Goal: Participate in discussion: Engage in conversation with other users on a specific topic

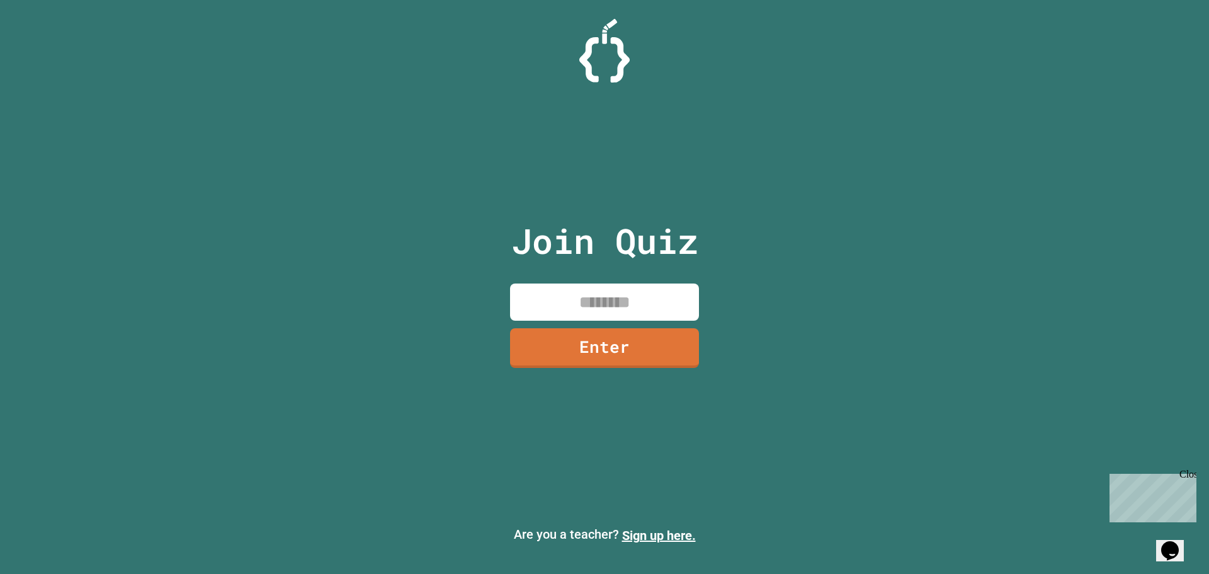
drag, startPoint x: 615, startPoint y: 294, endPoint x: 612, endPoint y: 269, distance: 25.4
click at [610, 292] on input at bounding box center [604, 301] width 189 height 37
click at [694, 349] on div "Join Quiz ******** Enter" at bounding box center [605, 286] width 212 height 511
click at [676, 347] on link "Enter" at bounding box center [604, 346] width 181 height 42
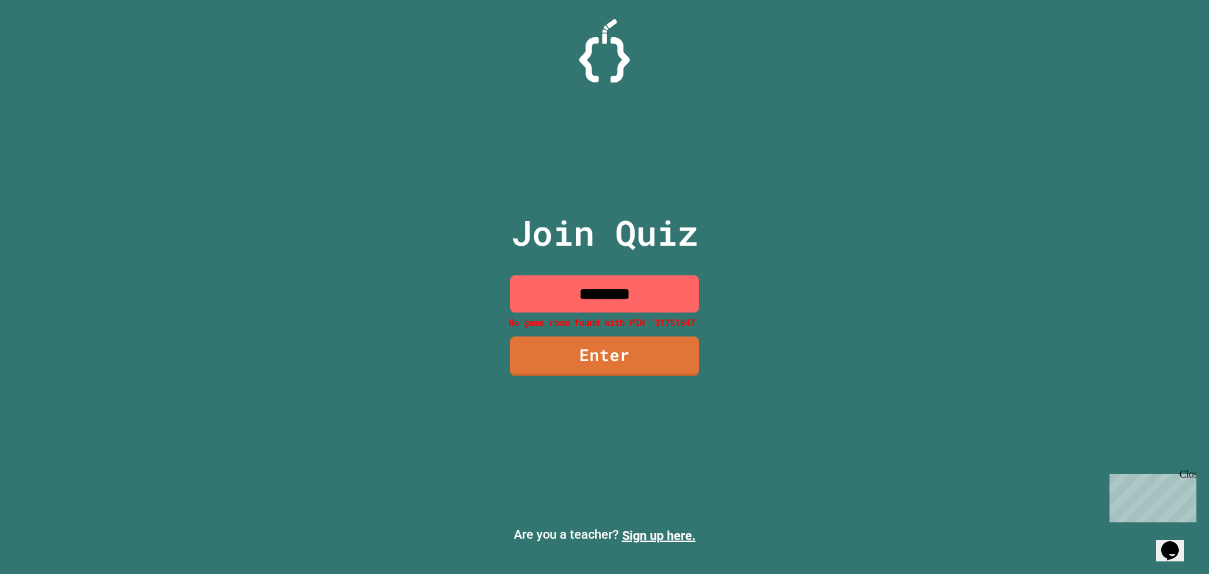
click at [599, 295] on input "********" at bounding box center [604, 293] width 189 height 37
click at [609, 298] on input "********" at bounding box center [604, 293] width 189 height 37
click at [601, 297] on input "********" at bounding box center [604, 293] width 189 height 37
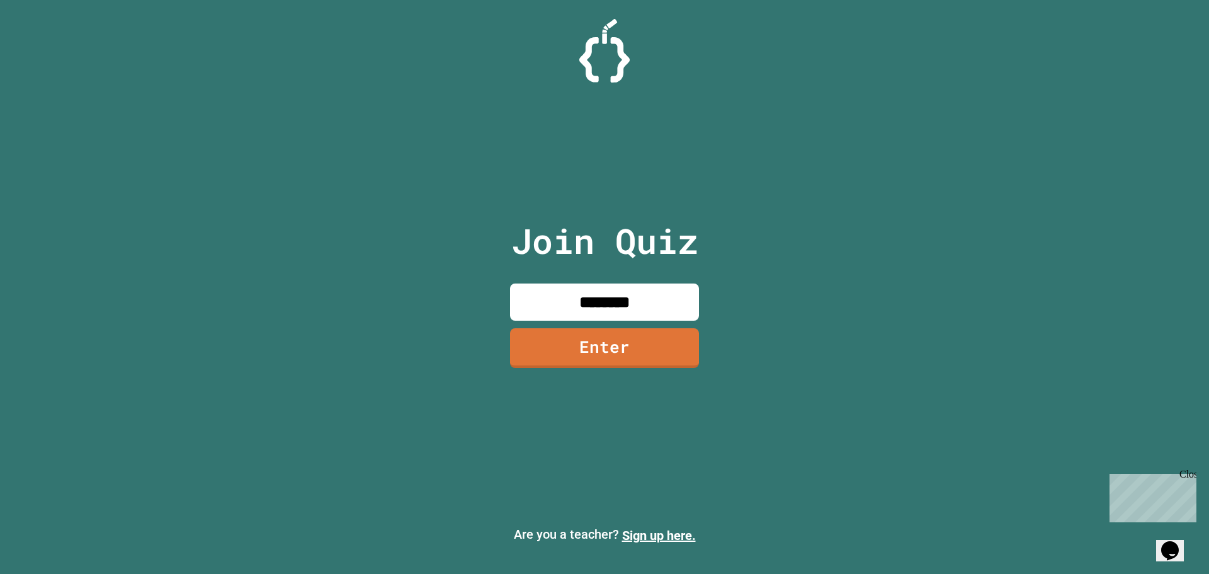
type input "********"
click at [619, 357] on link "Enter" at bounding box center [604, 347] width 191 height 42
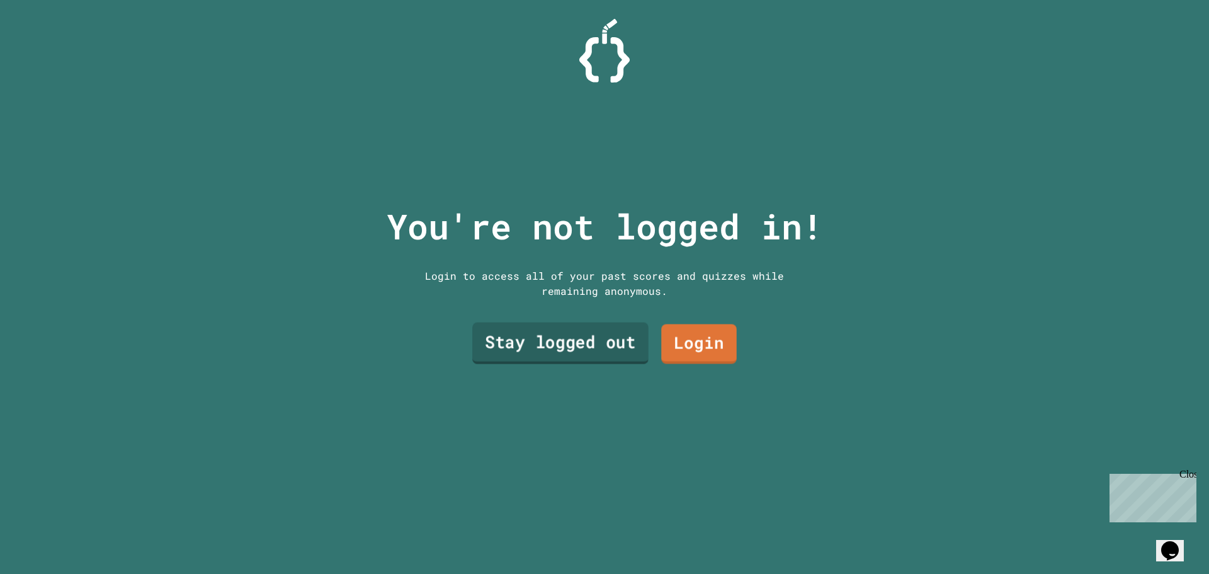
click at [611, 334] on link "Stay logged out" at bounding box center [560, 343] width 176 height 42
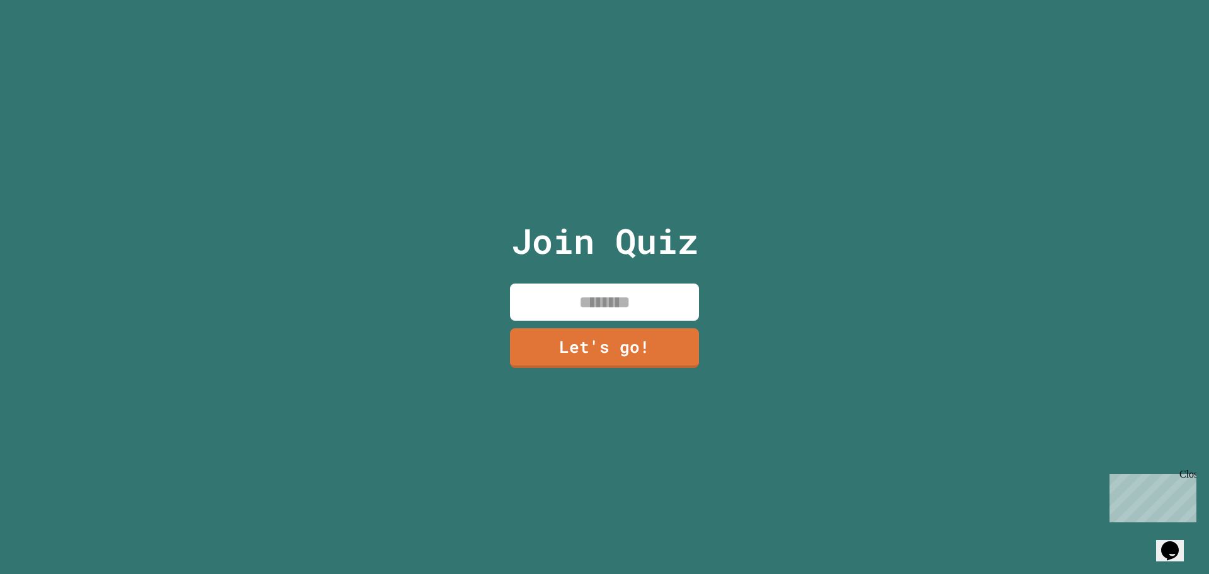
click at [592, 307] on input at bounding box center [604, 301] width 189 height 37
type input "*******"
click at [583, 351] on link "Let's go!" at bounding box center [604, 346] width 186 height 42
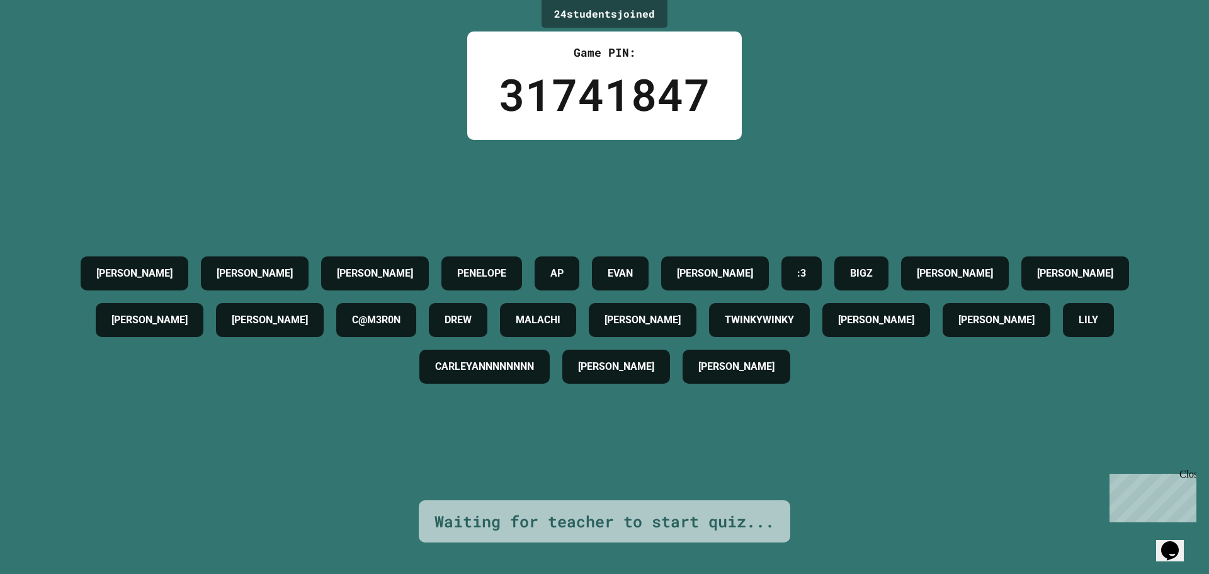
click at [623, 509] on div "Waiting for teacher to start quiz..." at bounding box center [604, 521] width 340 height 24
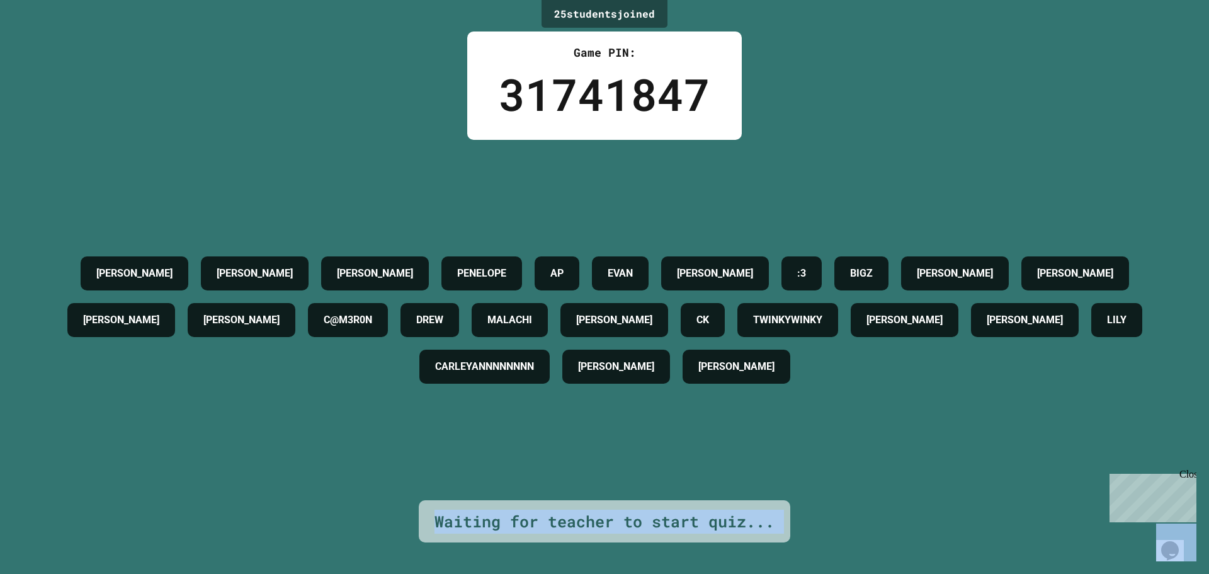
click at [623, 509] on div "Waiting for teacher to start quiz..." at bounding box center [604, 521] width 340 height 24
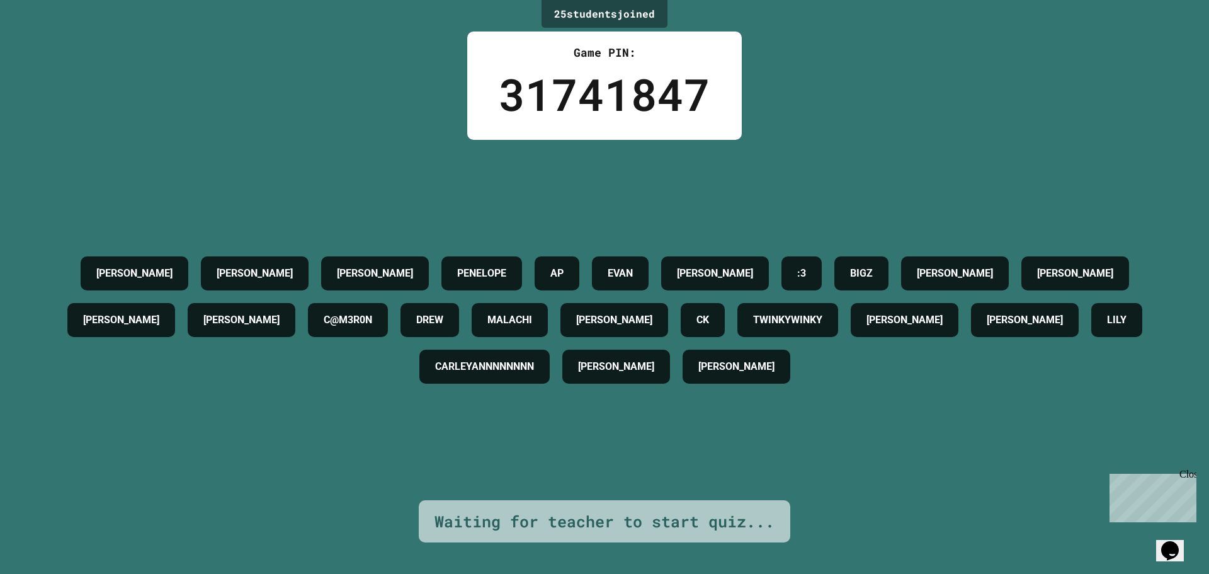
click at [647, 466] on div "[PERSON_NAME] [PERSON_NAME] [PERSON_NAME] AP [PERSON_NAME] [PERSON_NAME] :3 [PE…" at bounding box center [604, 320] width 1146 height 360
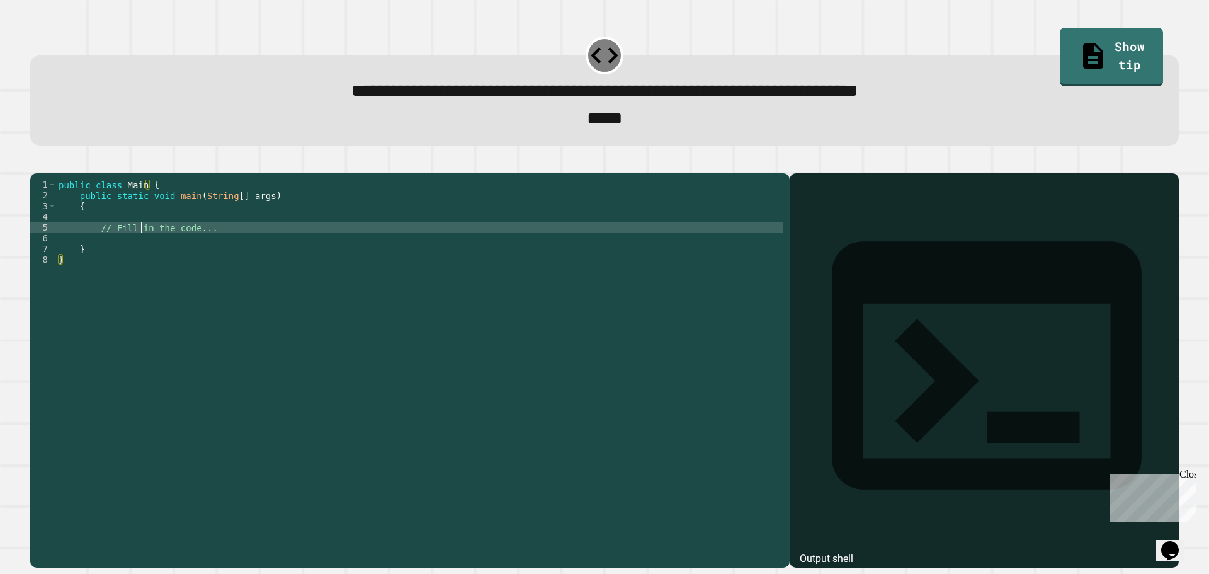
click at [138, 243] on div "public class Main { public static void main ( String [ ] args ) { // Fill in th…" at bounding box center [419, 355] width 727 height 353
click at [120, 261] on div "public class Main { public static void main ( String [ ] args ) { // Fill in th…" at bounding box center [419, 355] width 727 height 353
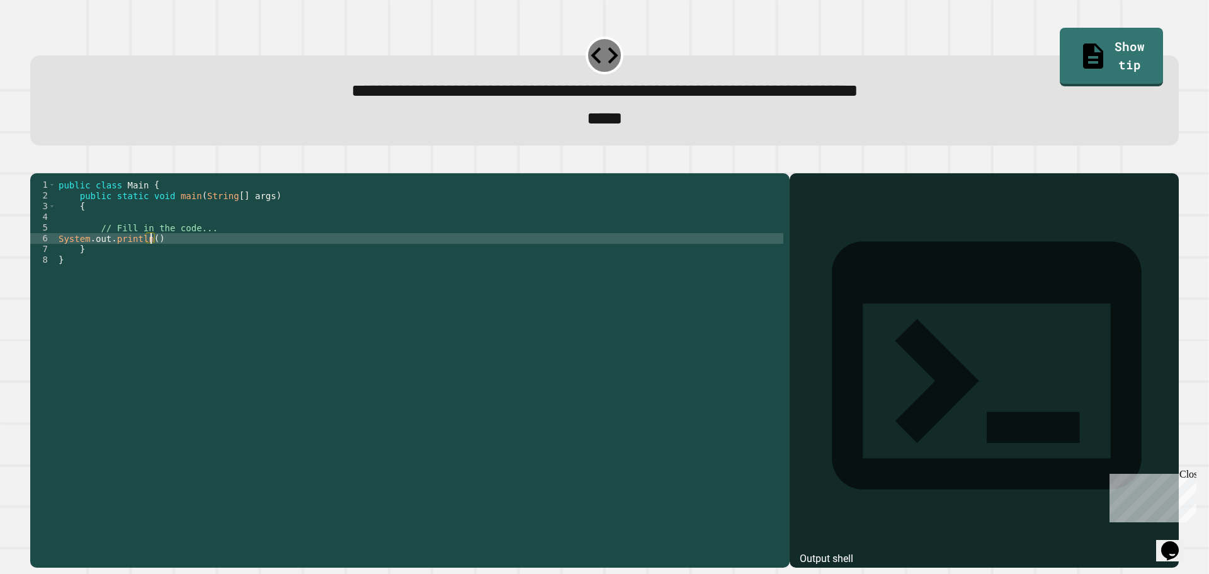
scroll to position [0, 6]
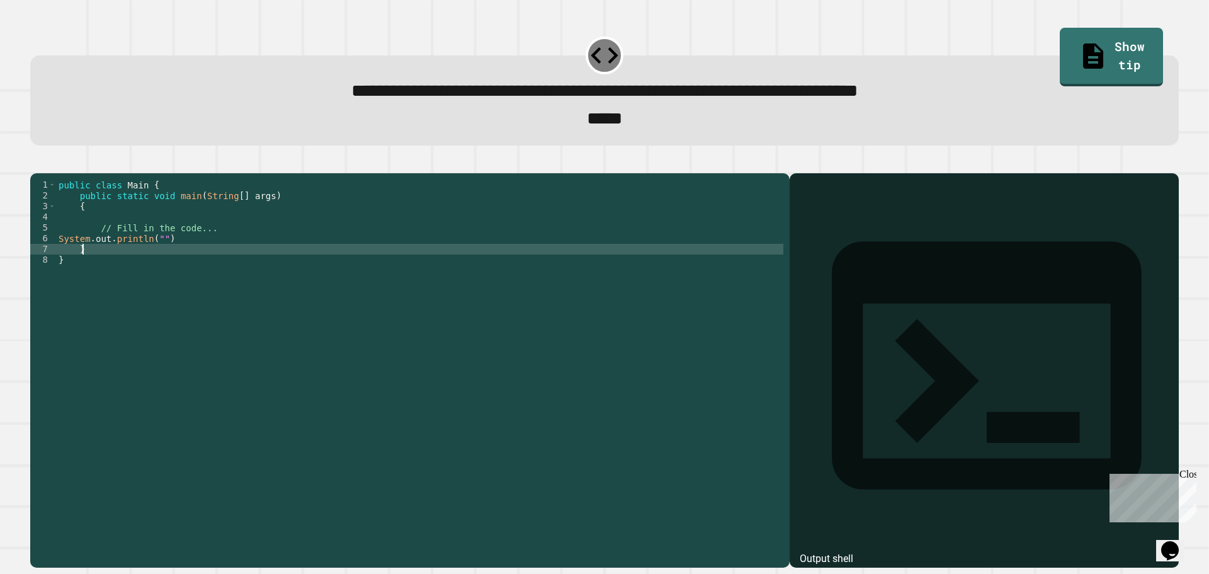
type textarea "*"
click at [159, 256] on div "public class Main { public static void main ( String [ ] args ) { // Fill in th…" at bounding box center [419, 355] width 727 height 353
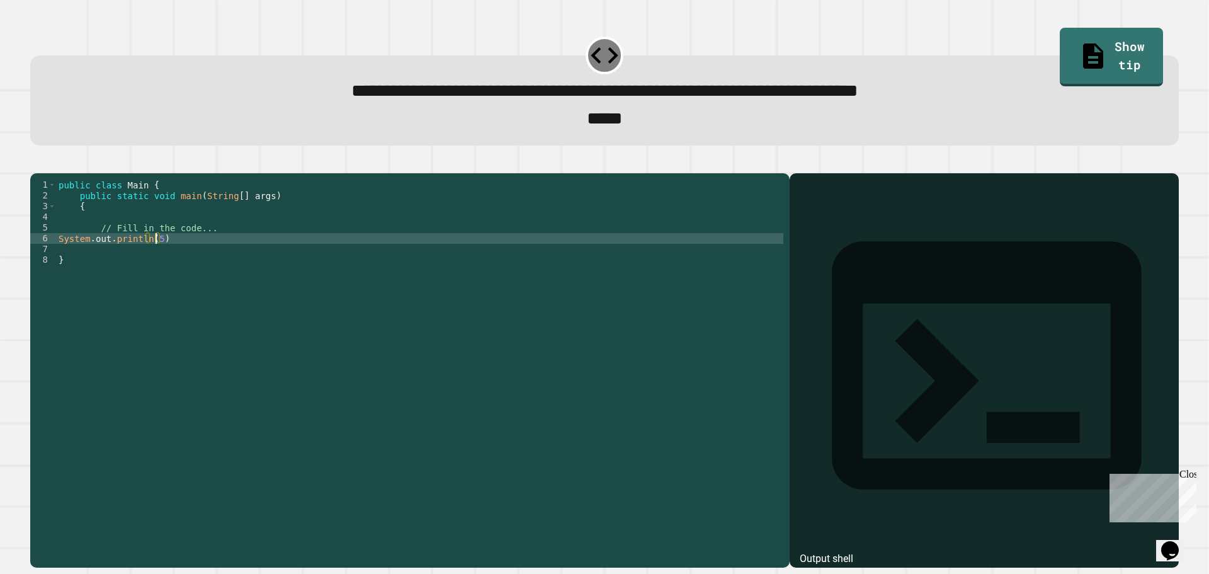
scroll to position [0, 7]
drag, startPoint x: 177, startPoint y: 259, endPoint x: 166, endPoint y: 246, distance: 17.4
click at [179, 256] on div "public class Main { public static void main ( String [ ] args ) { // Fill in th…" at bounding box center [419, 355] width 727 height 353
type textarea "**********"
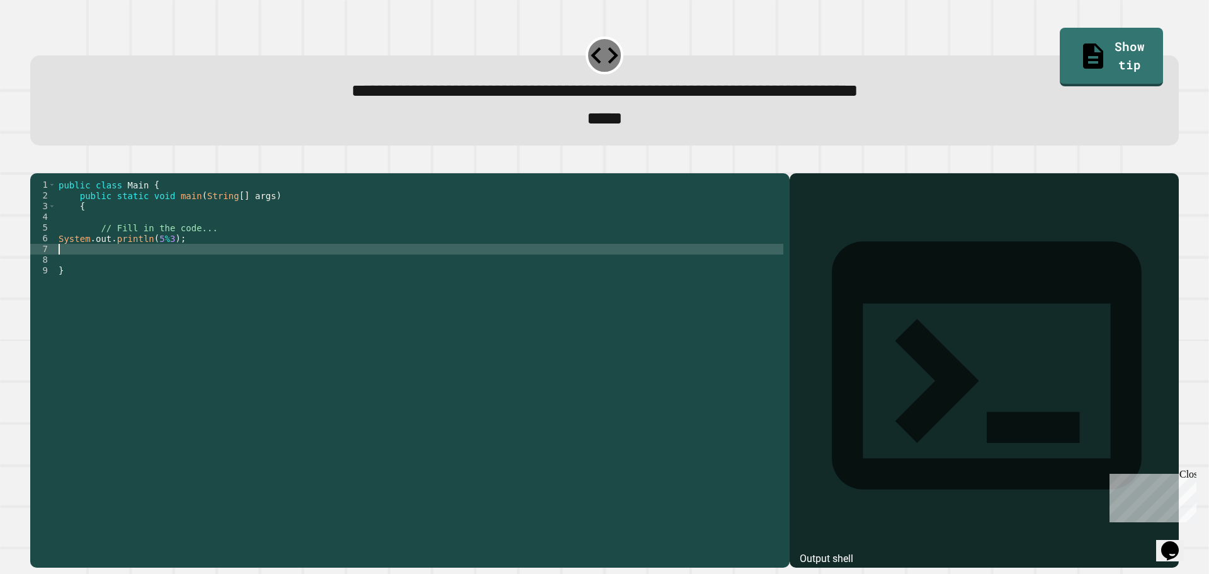
click at [37, 162] on button "button" at bounding box center [37, 162] width 0 height 0
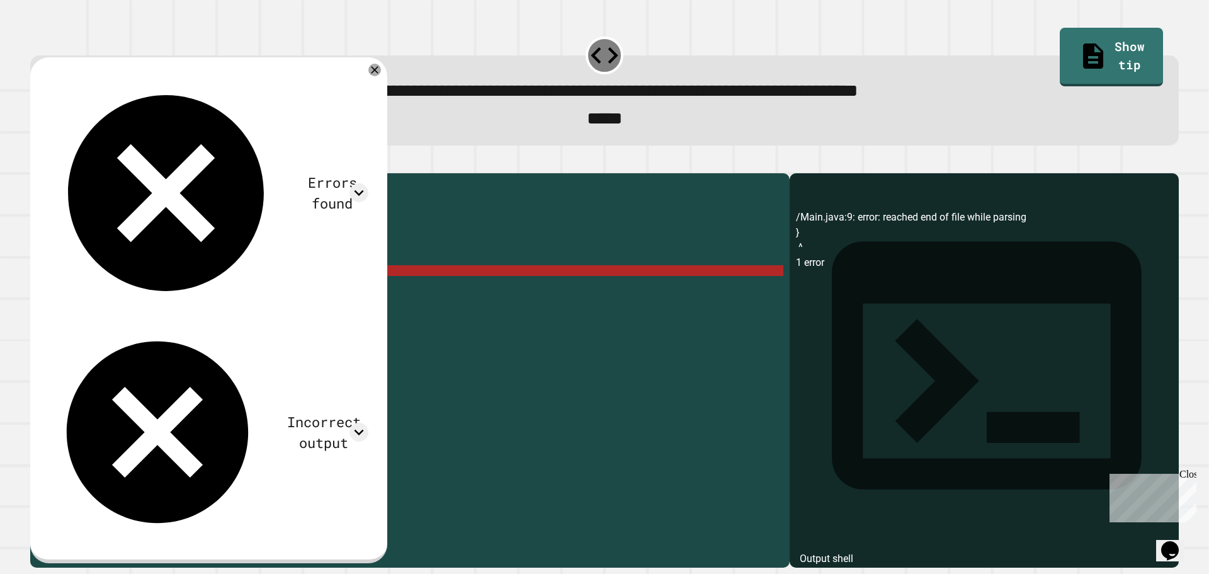
click at [108, 291] on div "public class Main { public static void main ( String [ ] args ) { // Fill in th…" at bounding box center [419, 355] width 727 height 353
click at [108, 274] on div "public class Main { public static void main ( String [ ] args ) { // Fill in th…" at bounding box center [419, 355] width 727 height 353
click at [101, 286] on div "public class Main { public static void main ( String [ ] args ) { // Fill in th…" at bounding box center [419, 355] width 727 height 353
drag, startPoint x: 114, startPoint y: 268, endPoint x: 110, endPoint y: 261, distance: 7.9
click at [119, 256] on div "public class Main { public static void main ( String [ ] args ) { // Fill in th…" at bounding box center [419, 355] width 727 height 353
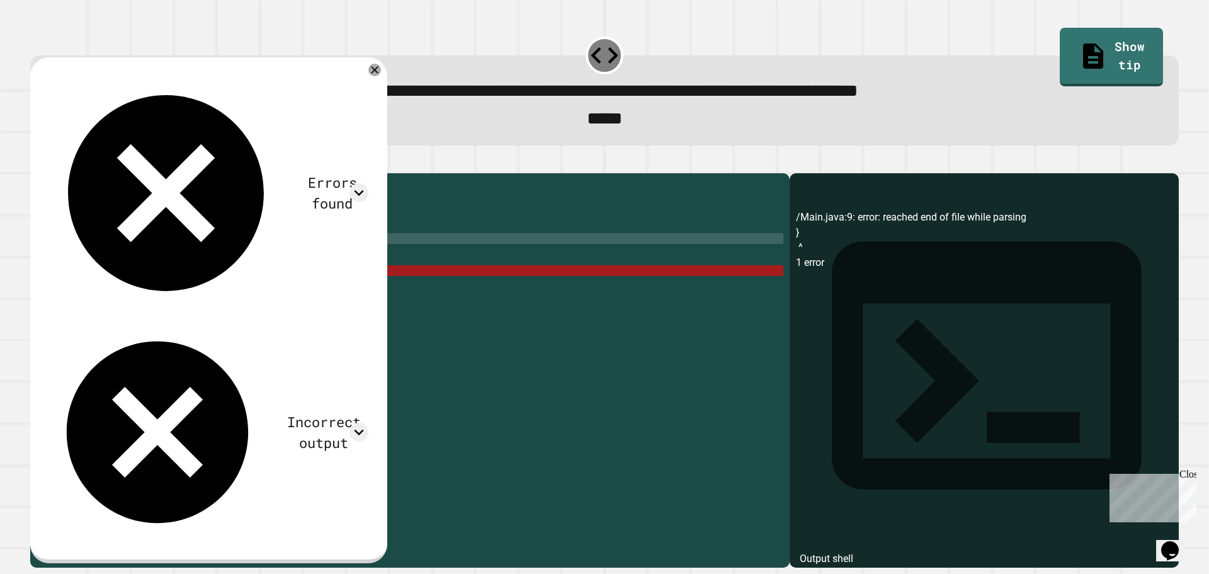
click at [106, 260] on div "public class Main { public static void main ( String [ ] args ) { // Fill in th…" at bounding box center [419, 355] width 727 height 353
click at [105, 258] on div "public class Main { public static void main ( String [ ] args ) { // Fill in th…" at bounding box center [419, 355] width 727 height 353
click at [124, 259] on div "public class Main { public static void main ( String [ ] args ) { // Fill in th…" at bounding box center [419, 355] width 727 height 353
click at [161, 264] on div "public class Main { public static void main ( String [ ] args ) { // Fill in th…" at bounding box center [419, 355] width 727 height 353
click at [165, 260] on div "public class Main { public static void main ( String [ ] args ) { // Fill in th…" at bounding box center [419, 355] width 727 height 353
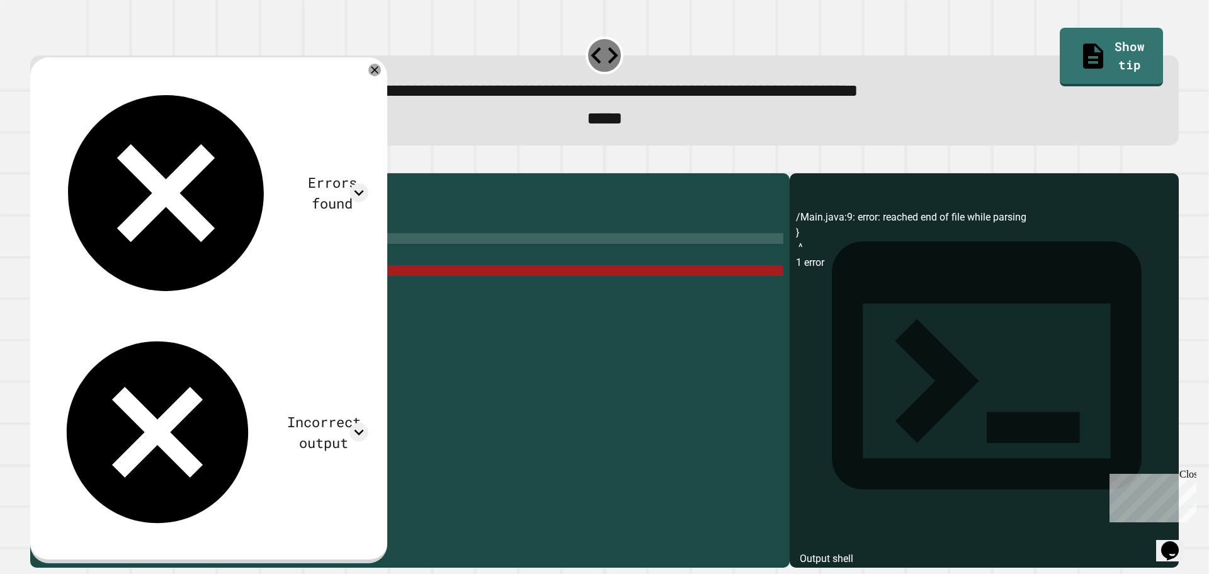
click at [153, 259] on div "public class Main { public static void main ( String [ ] args ) { // Fill in th…" at bounding box center [419, 355] width 727 height 353
click at [178, 261] on div "public class Main { public static void main ( String [ ] args ) { // Fill in th…" at bounding box center [419, 355] width 727 height 353
click at [74, 283] on div "public class Main { public static void main ( String [ ] args ) { // Fill in th…" at bounding box center [419, 355] width 727 height 353
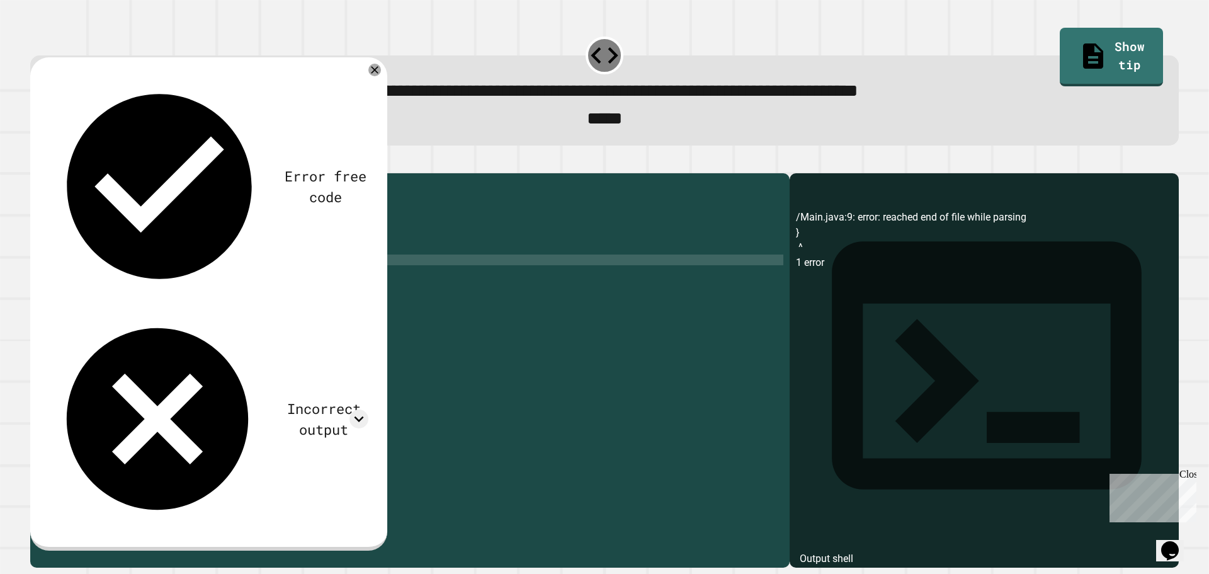
click at [37, 162] on icon "button" at bounding box center [37, 162] width 0 height 0
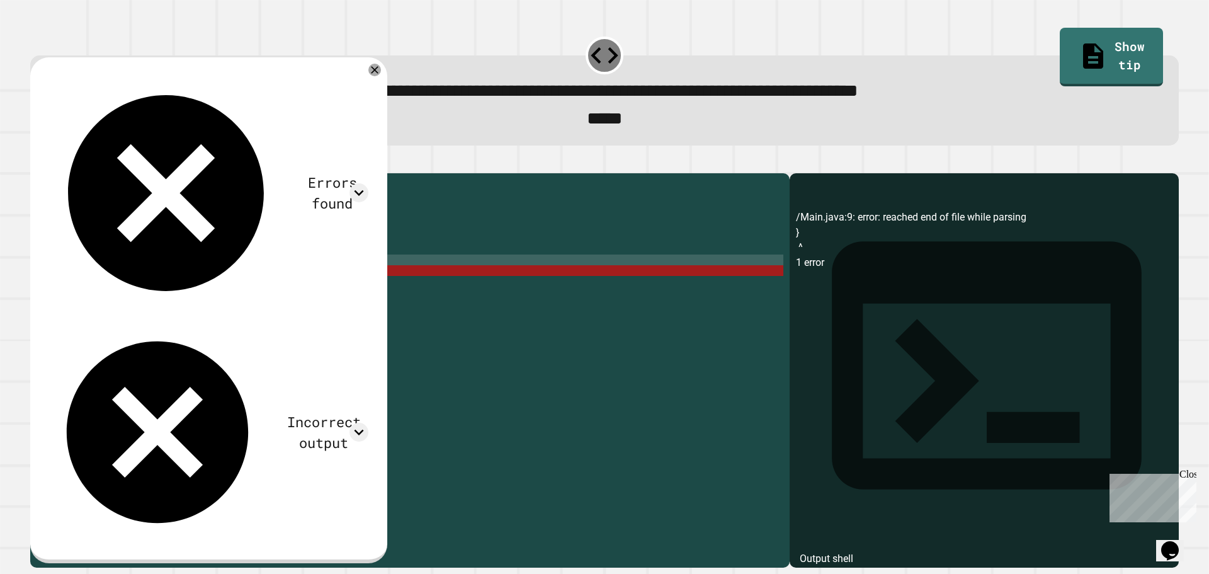
click at [81, 278] on div "public class Main { public static void main ( String [ ] args ) { // Fill in th…" at bounding box center [419, 355] width 727 height 353
click at [161, 260] on div "public class Main { public static void main ( String [ ] args ) { // Fill in th…" at bounding box center [419, 355] width 727 height 353
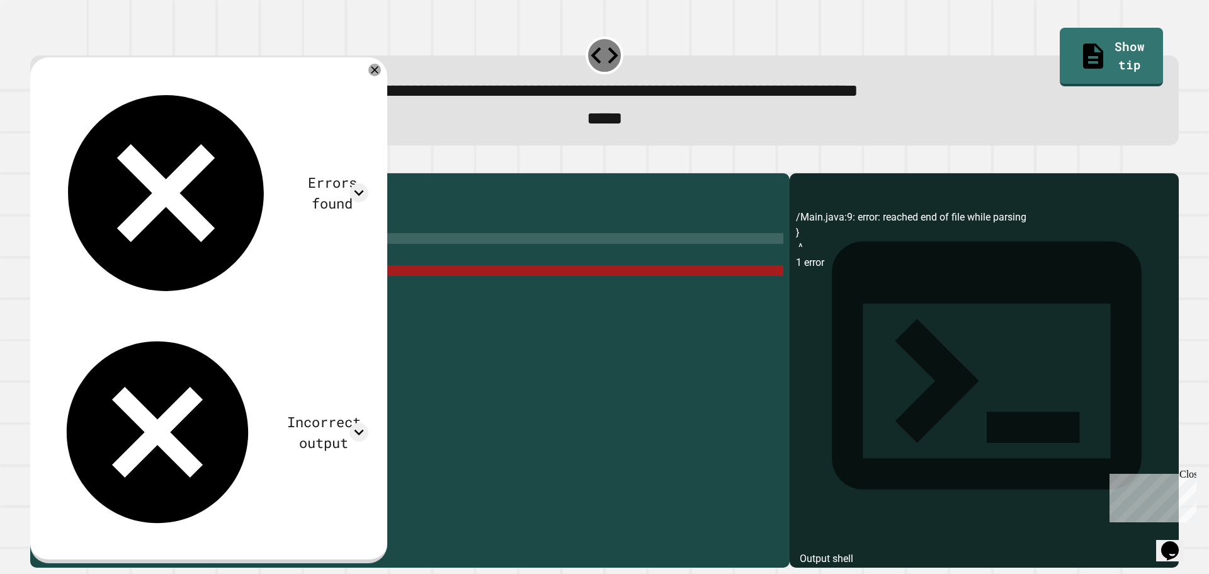
click at [164, 259] on div "public class Main { public static void main ( String [ ] args ) { // Fill in th…" at bounding box center [419, 355] width 727 height 353
click at [150, 261] on div "public class Main { public static void main ( String [ ] args ) { // Fill in th…" at bounding box center [419, 355] width 727 height 353
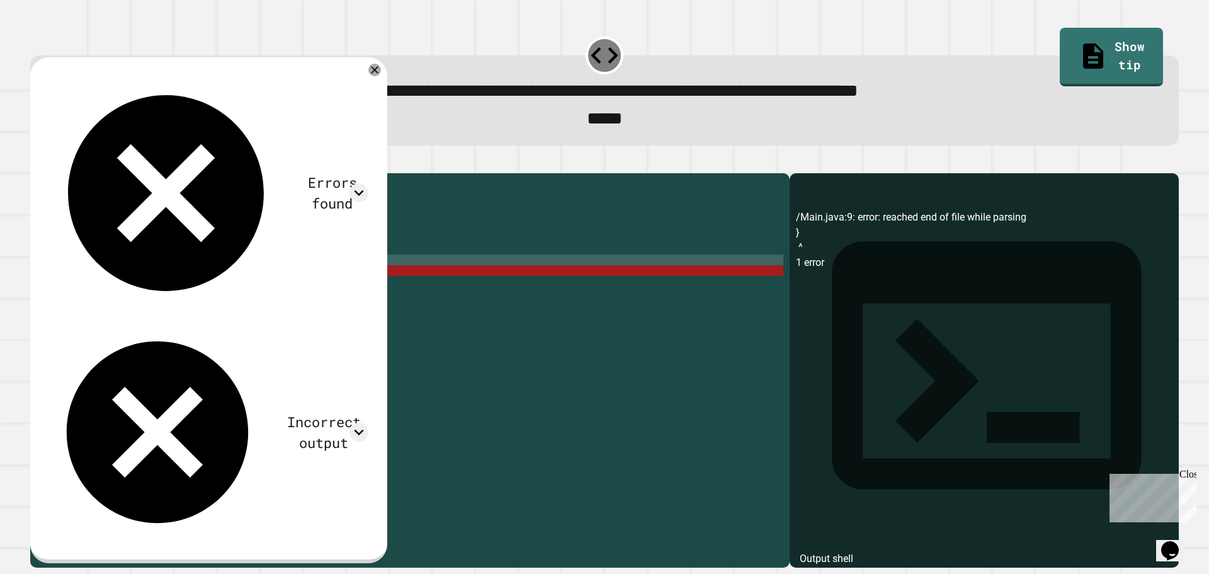
click at [151, 283] on div "public class Main { public static void main ( String [ ] args ) { // Fill in th…" at bounding box center [419, 355] width 727 height 353
click at [176, 254] on div "public class Main { public static void main ( String [ ] args ) { // Fill in th…" at bounding box center [419, 355] width 727 height 353
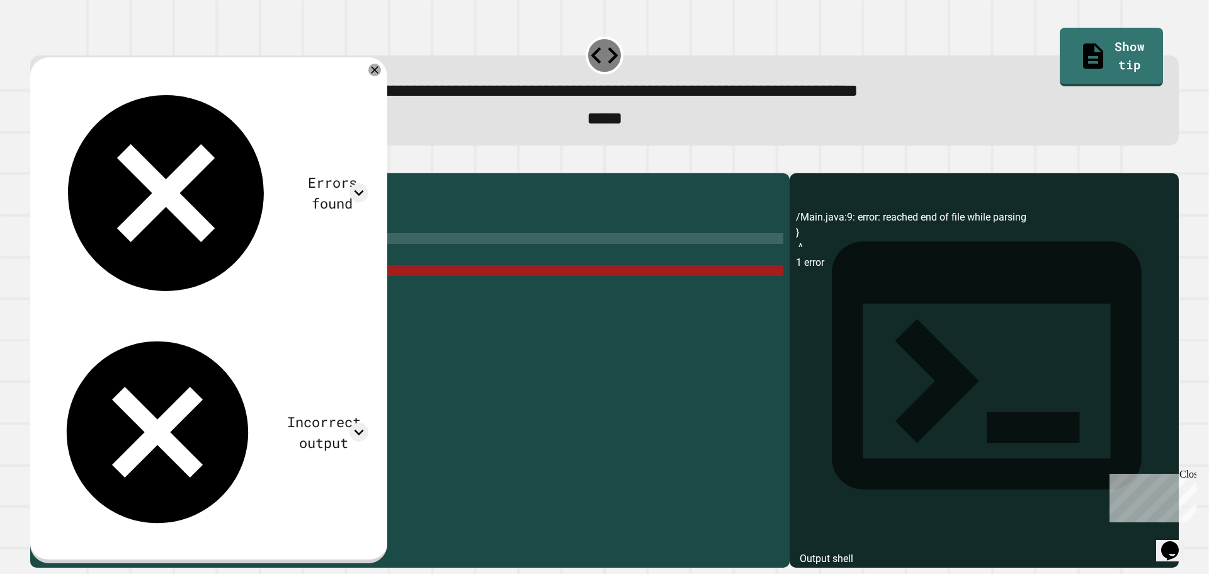
click at [57, 255] on div "public class Main { public static void main ( String [ ] args ) { // Fill in th…" at bounding box center [419, 355] width 727 height 353
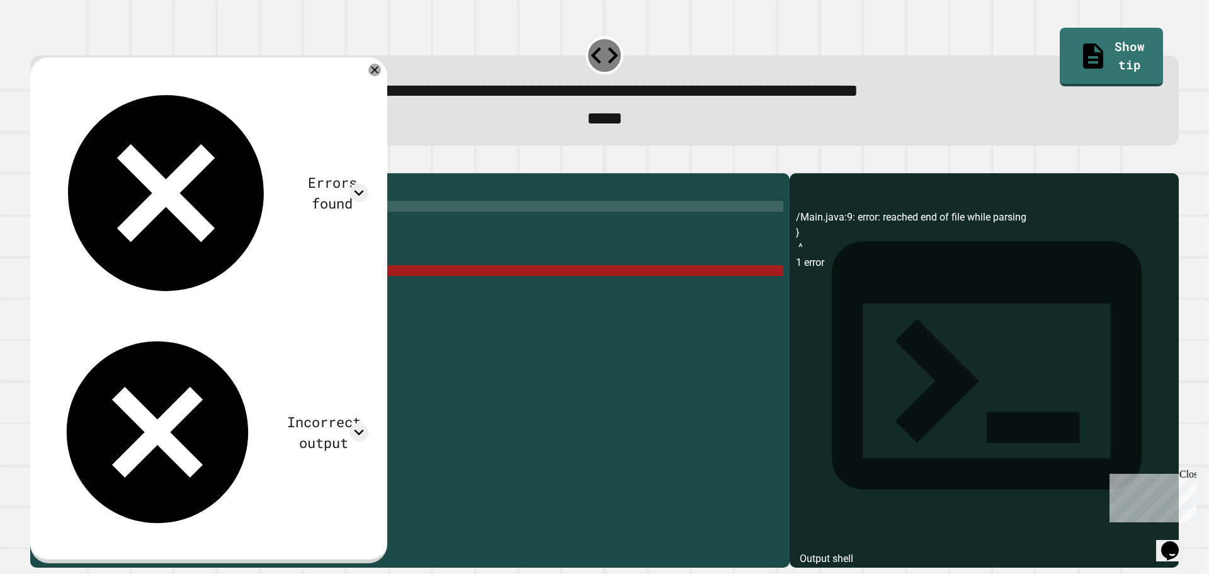
click at [75, 223] on div "public class Main { public static void main ( String [ ] args ) { // Fill in th…" at bounding box center [419, 355] width 727 height 353
click at [72, 229] on div "public class Main { public static void main ( String [ ] args ) { // Fill in th…" at bounding box center [419, 355] width 727 height 353
click at [57, 287] on div "public class Main { public static void main ( String [ ] args ) { // Fill in th…" at bounding box center [419, 355] width 727 height 353
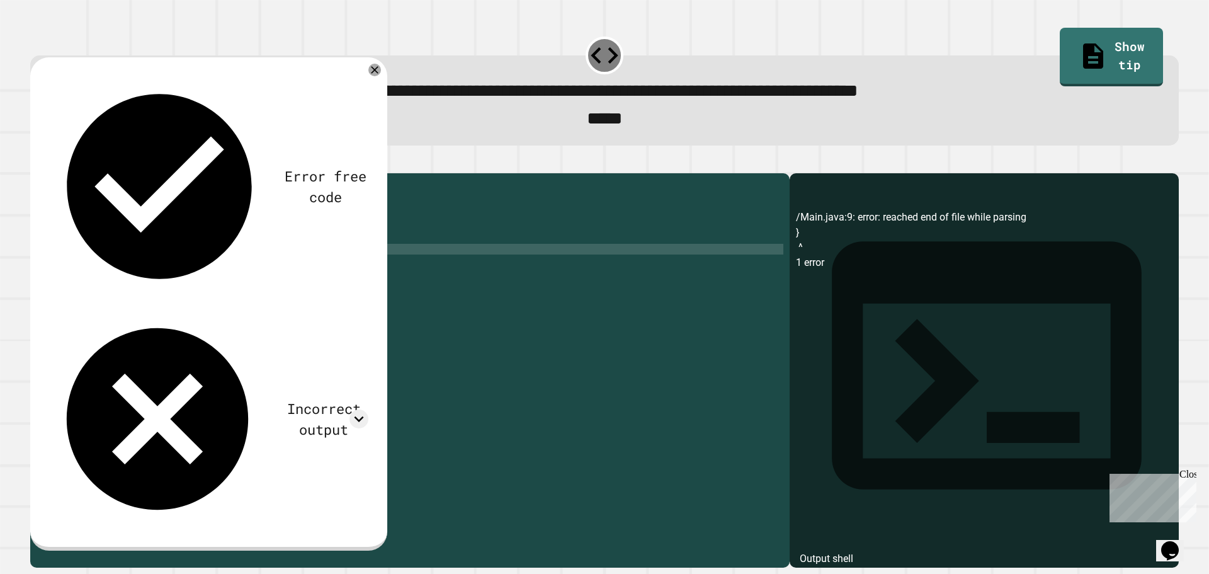
click at [37, 162] on button "button" at bounding box center [37, 162] width 0 height 0
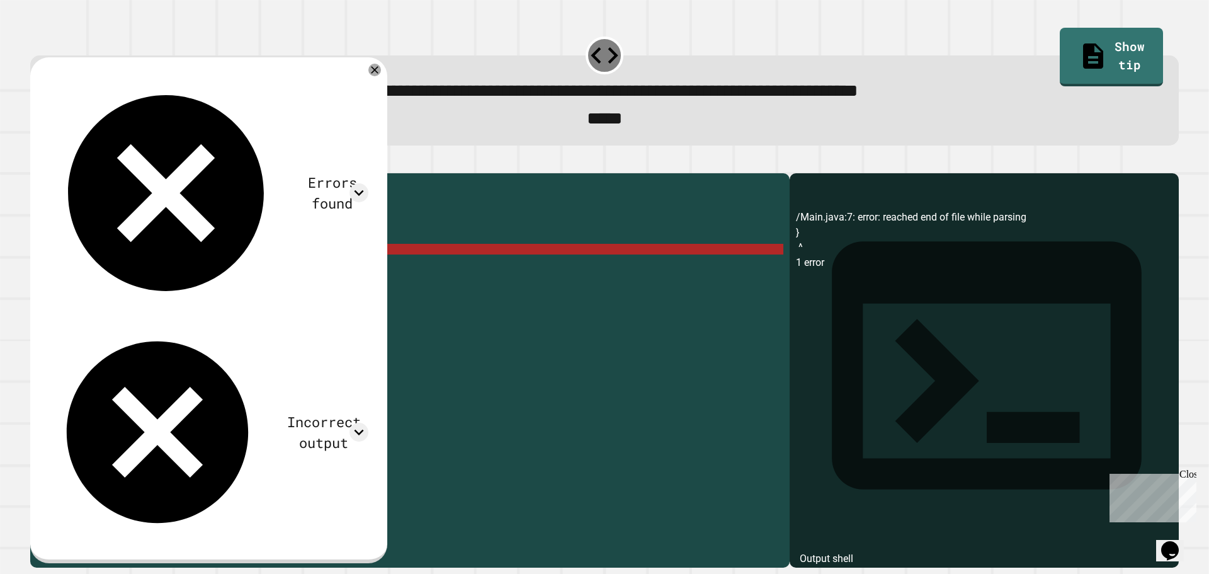
click at [165, 259] on div "public class Main { public static void main ( String [ ] args ) { // Fill in th…" at bounding box center [419, 355] width 727 height 353
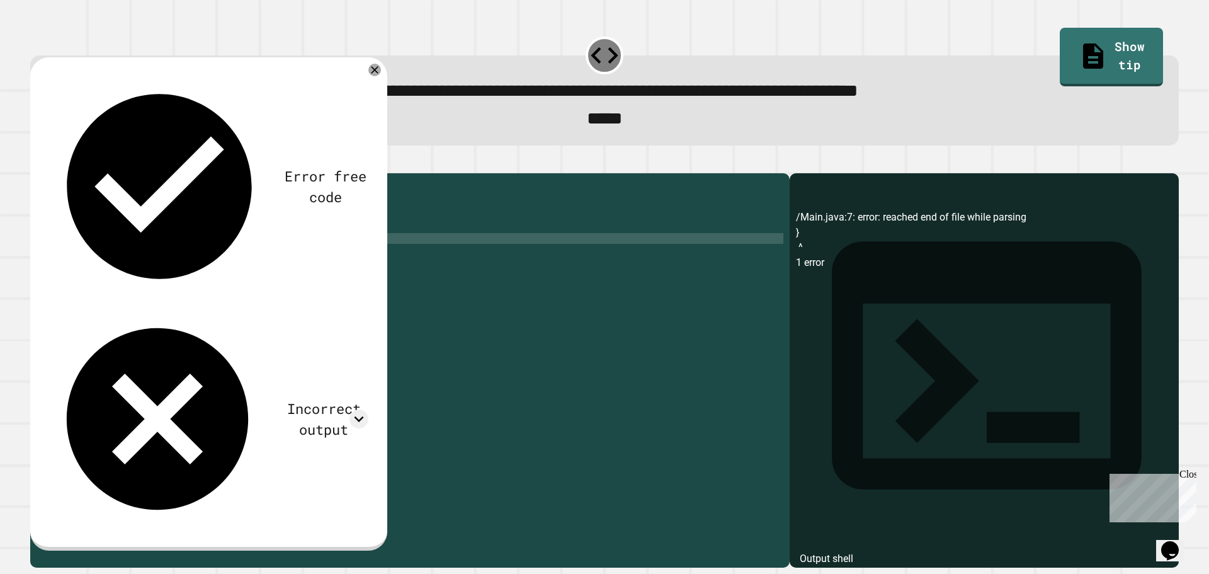
click at [151, 262] on div "public class Main { public static void main ( String [ ] args ) { // Fill in th…" at bounding box center [419, 355] width 727 height 353
click at [37, 162] on icon "button" at bounding box center [37, 162] width 0 height 0
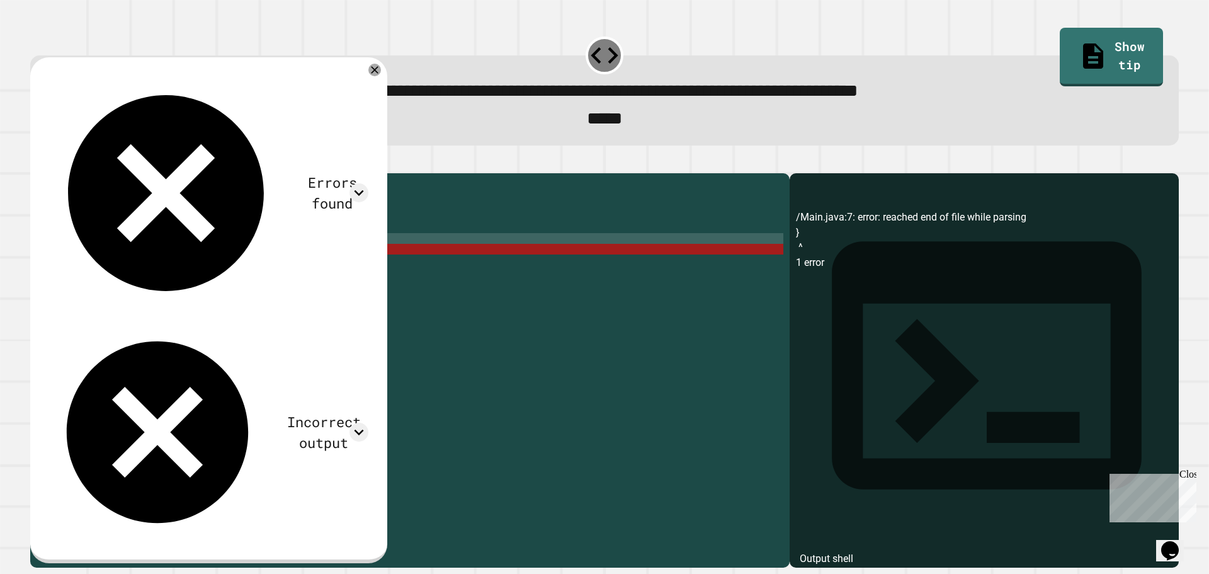
click at [157, 259] on div "public class Main { public static void main ( String [ ] args ) { // Fill in th…" at bounding box center [419, 355] width 727 height 353
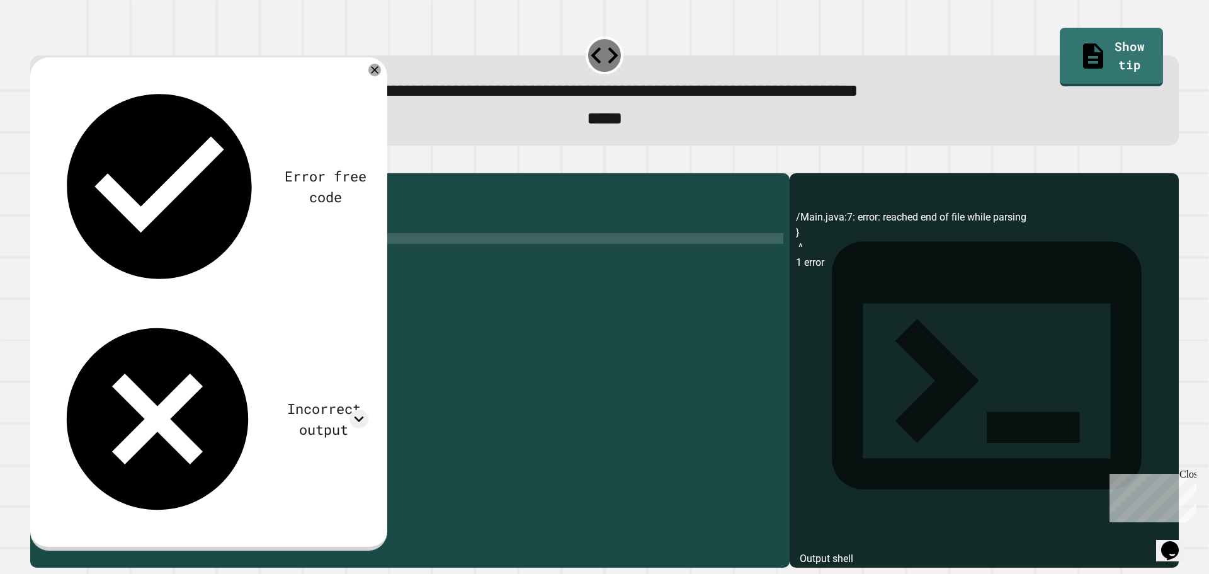
click at [170, 261] on div "public class Main { public static void main ( String [ ] args ) { // Fill in th…" at bounding box center [419, 355] width 727 height 353
drag, startPoint x: 232, startPoint y: 268, endPoint x: 213, endPoint y: 280, distance: 22.4
click at [214, 280] on div "public class Main { public static void main ( String [ ] args ) { // Fill in th…" at bounding box center [419, 355] width 727 height 353
click at [37, 162] on icon "button" at bounding box center [37, 162] width 0 height 0
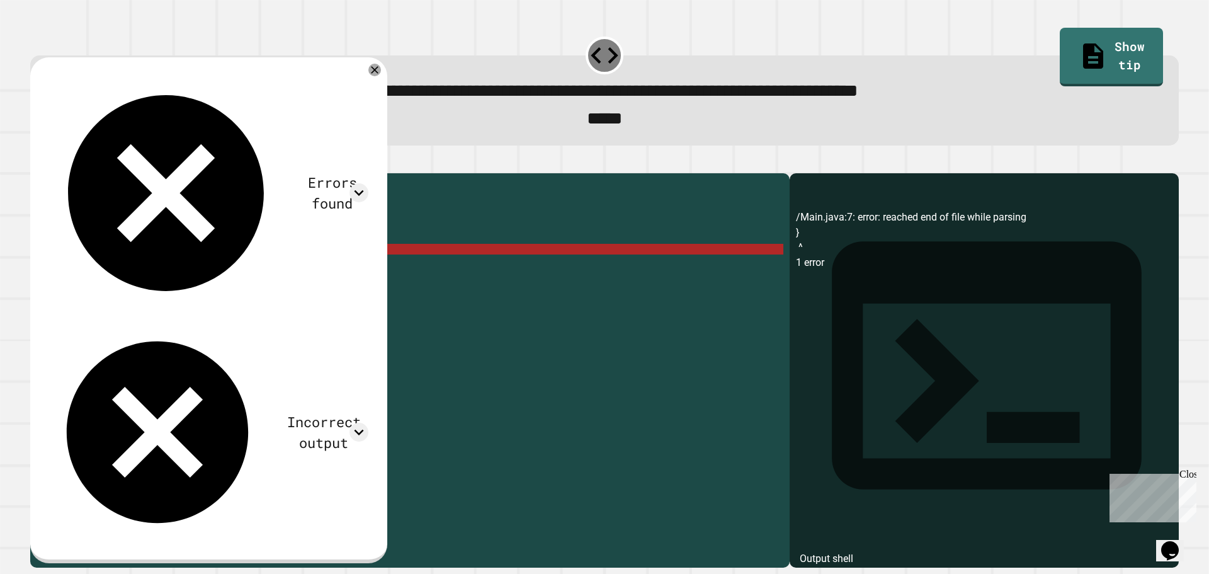
click at [111, 274] on div "public class Main { public static void main ( String [ ] args ) { // Fill in th…" at bounding box center [419, 355] width 727 height 353
click at [192, 267] on div "public class Main { public static void main ( String [ ] args ) { // Fill in th…" at bounding box center [419, 355] width 727 height 353
click at [189, 260] on div "public class Main { public static void main ( String [ ] args ) { // Fill in th…" at bounding box center [419, 345] width 727 height 332
click at [79, 268] on div "public class Main { public static void main ( String [ ] args ) { // Fill in th…" at bounding box center [419, 355] width 727 height 353
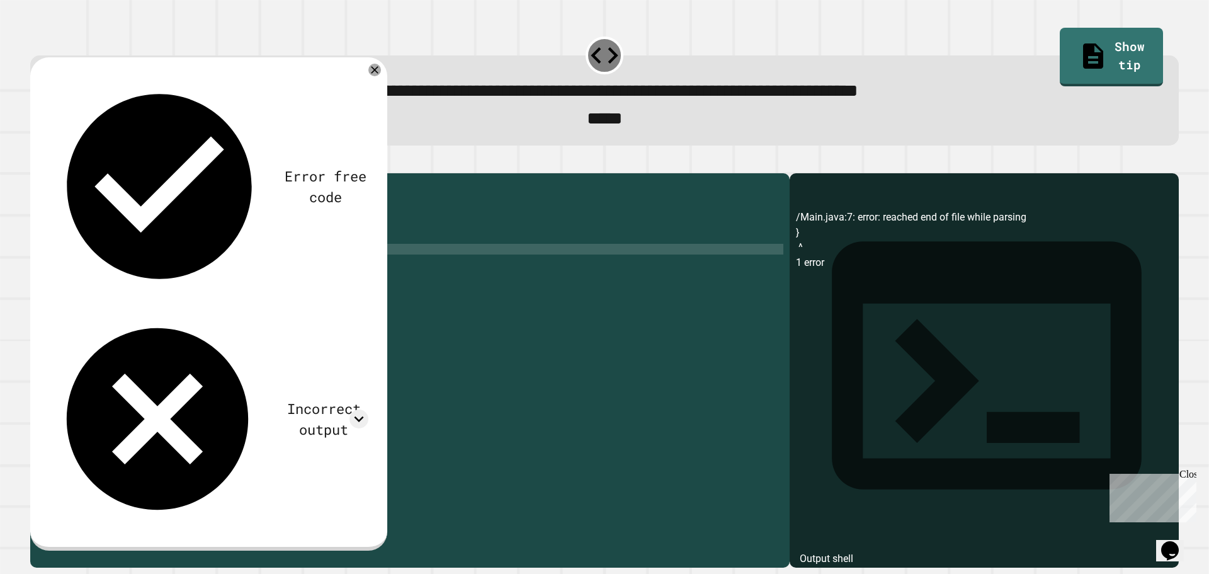
type textarea "**"
click at [48, 173] on icon "button" at bounding box center [45, 170] width 7 height 9
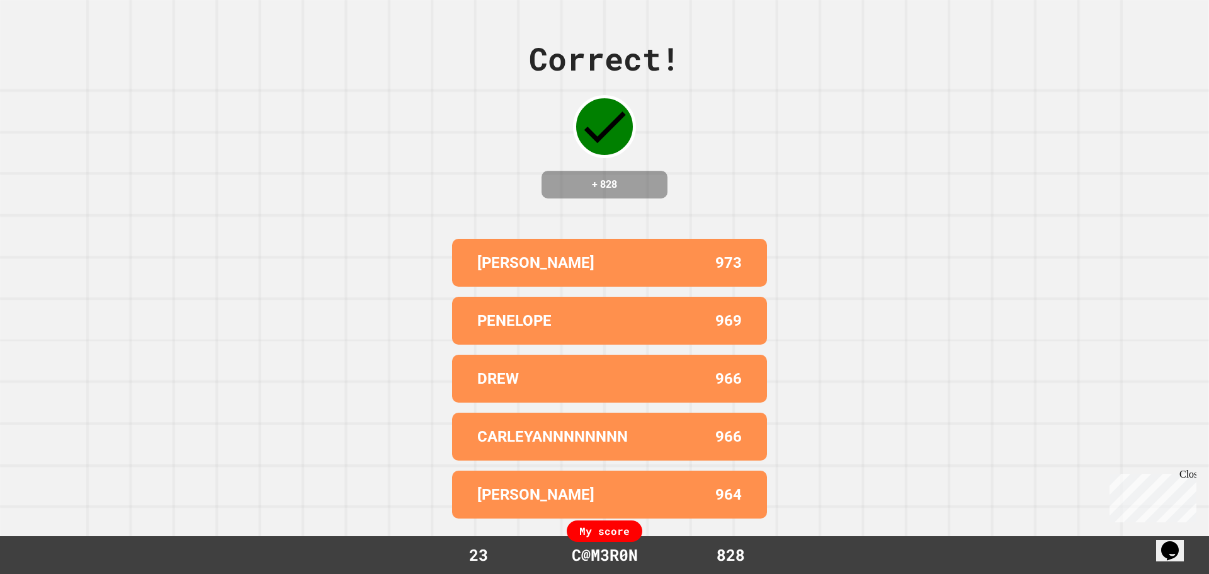
click at [344, 184] on div "Correct! + 828 ZACH 973 PENELOPE 969 DREW 966 CARLEYANNNNNNNN 966 [PERSON_NAME]…" at bounding box center [604, 287] width 1209 height 574
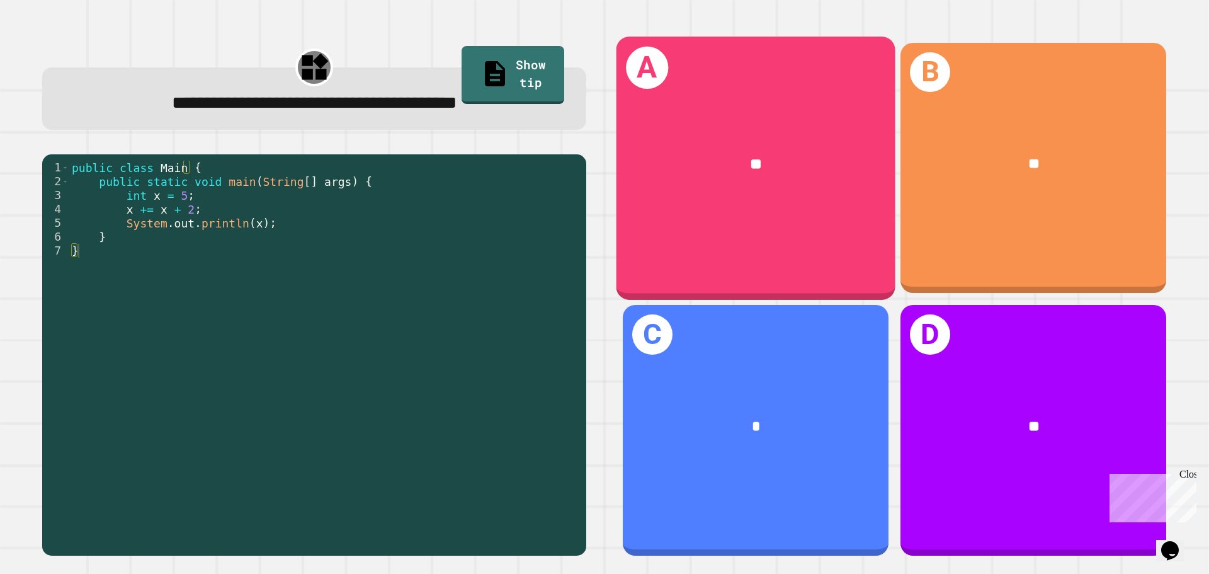
click at [781, 223] on div "A **" at bounding box center [755, 168] width 279 height 263
click at [791, 263] on div "A **" at bounding box center [755, 168] width 279 height 263
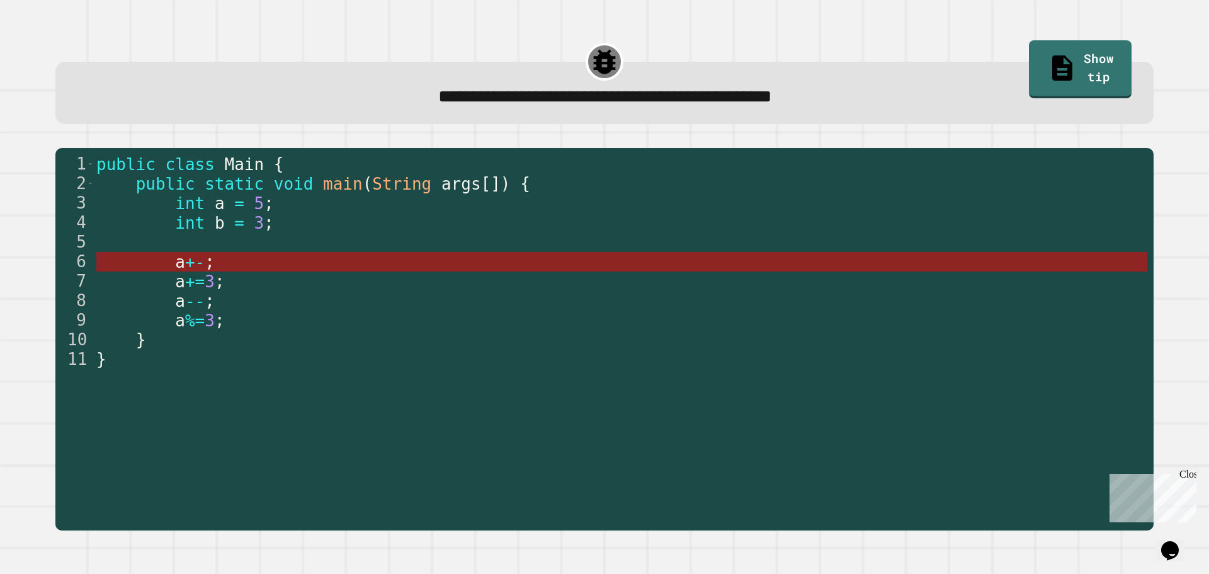
click at [188, 264] on span "+-" at bounding box center [195, 261] width 20 height 19
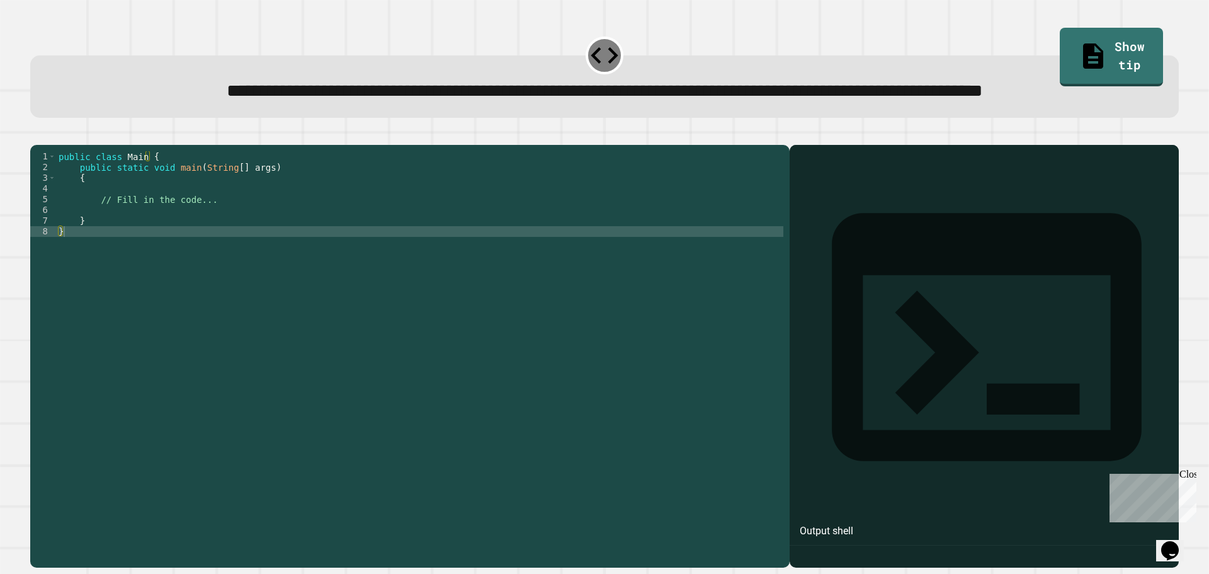
click at [142, 263] on div "public class Main { public static void main ( String [ ] args ) { // Fill in th…" at bounding box center [419, 327] width 727 height 353
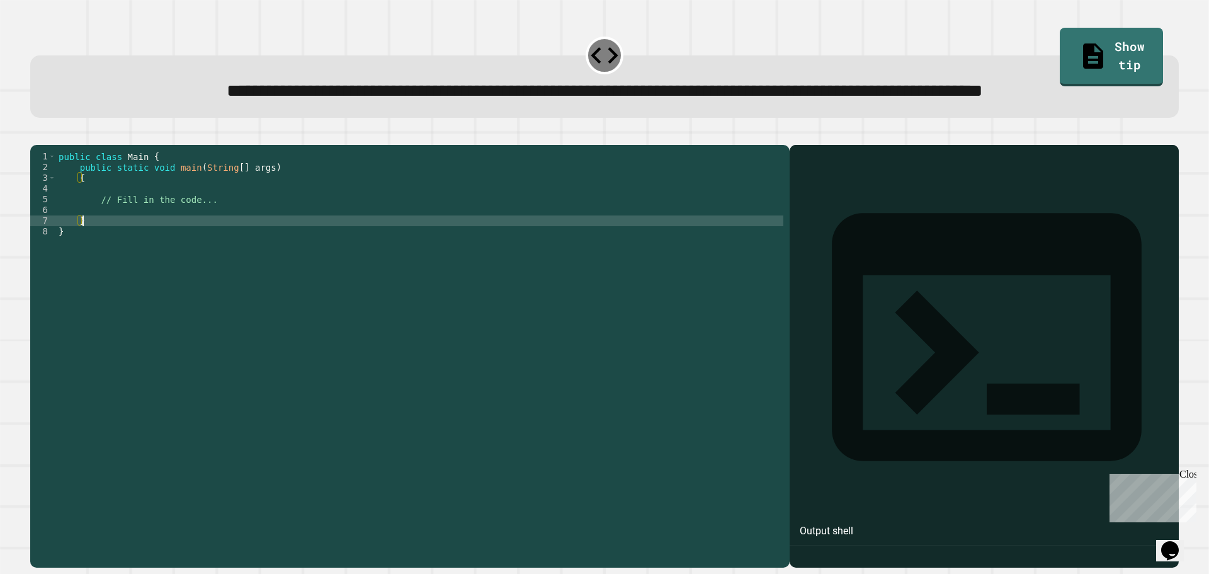
click at [142, 269] on div "public class Main { public static void main ( String [ ] args ) { // Fill in th…" at bounding box center [419, 327] width 727 height 353
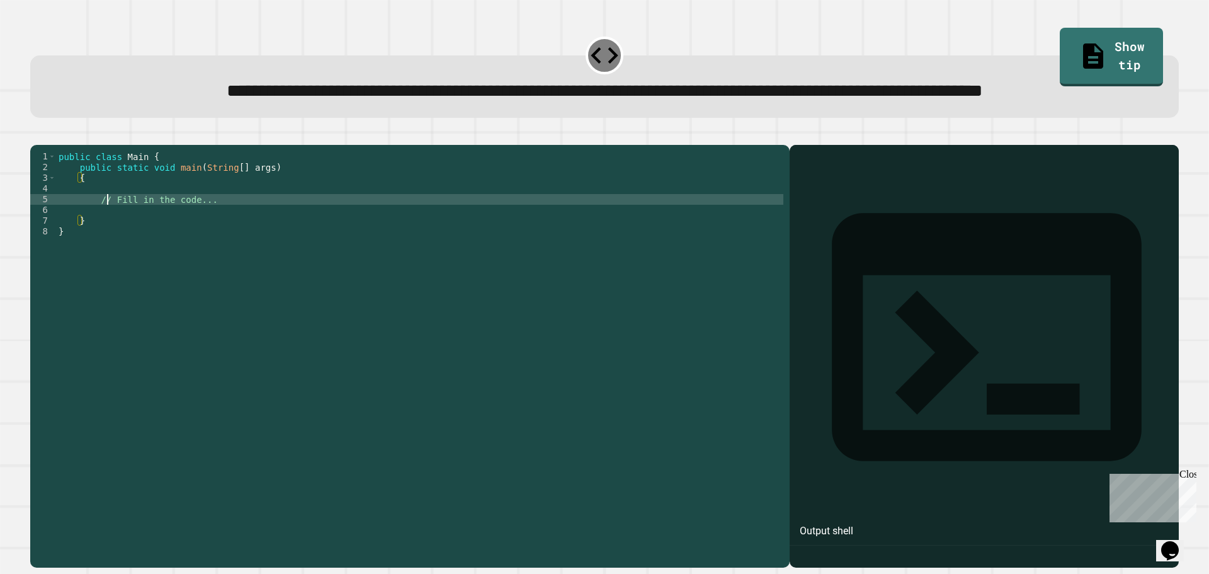
click at [108, 250] on div "public class Main { public static void main ( String [ ] args ) { // Fill in th…" at bounding box center [419, 327] width 727 height 353
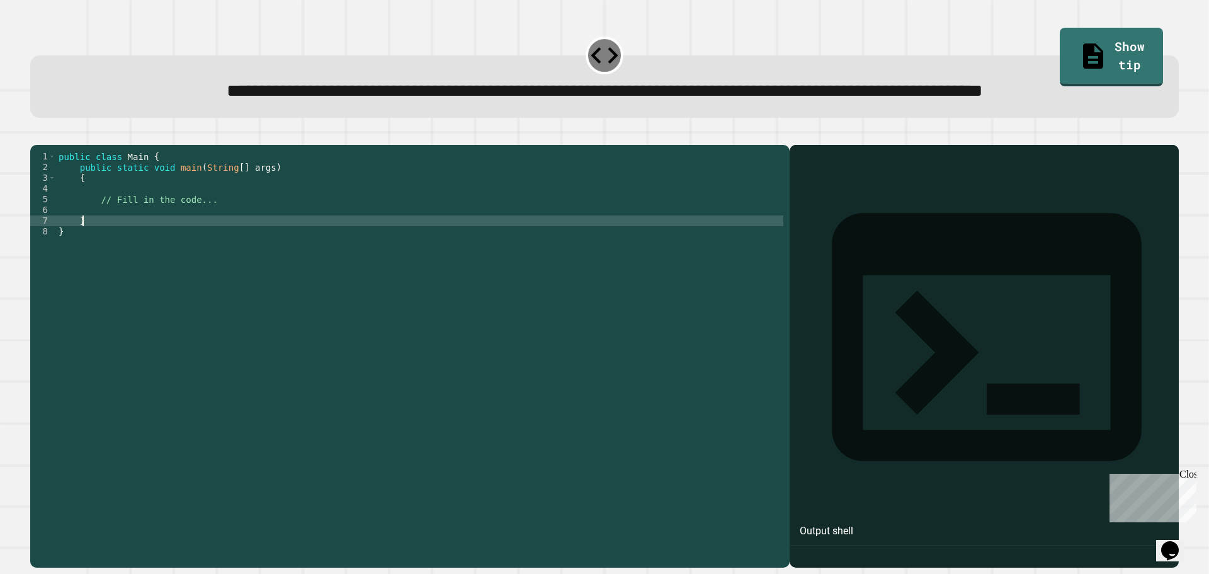
click at [120, 266] on div "public class Main { public static void main ( String [ ] args ) { // Fill in th…" at bounding box center [419, 327] width 727 height 353
click at [118, 264] on div "public class Main { public static void main ( String [ ] args ) { // Fill in th…" at bounding box center [419, 327] width 727 height 353
click at [118, 260] on div "public class Main { public static void main ( String [ ] args ) { // Fill in th…" at bounding box center [419, 327] width 727 height 353
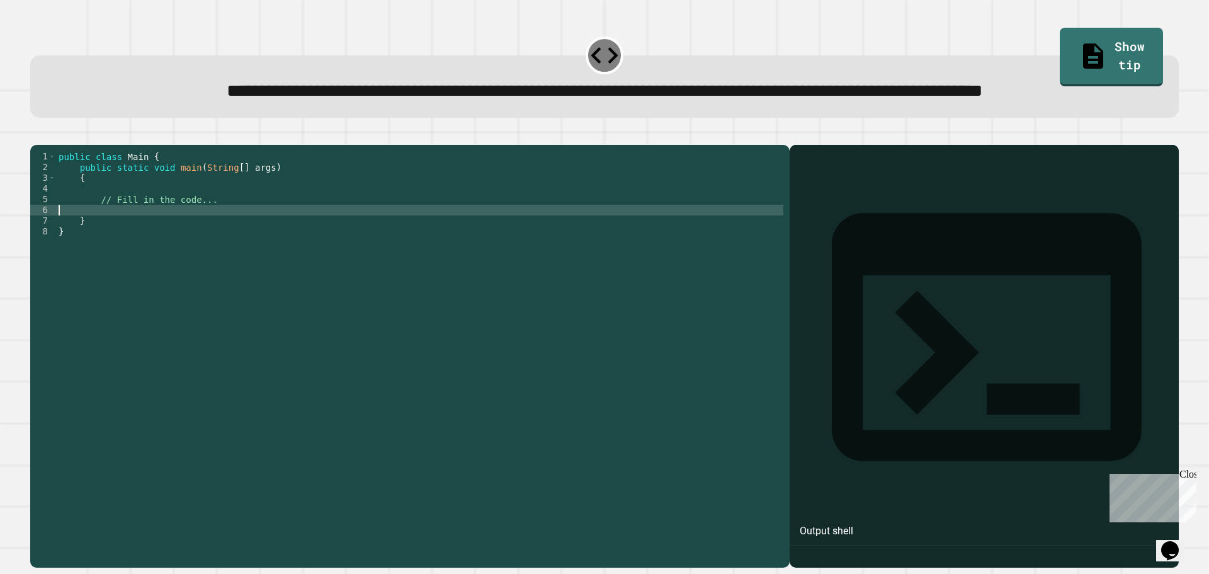
paste textarea "**********"
type textarea "**********"
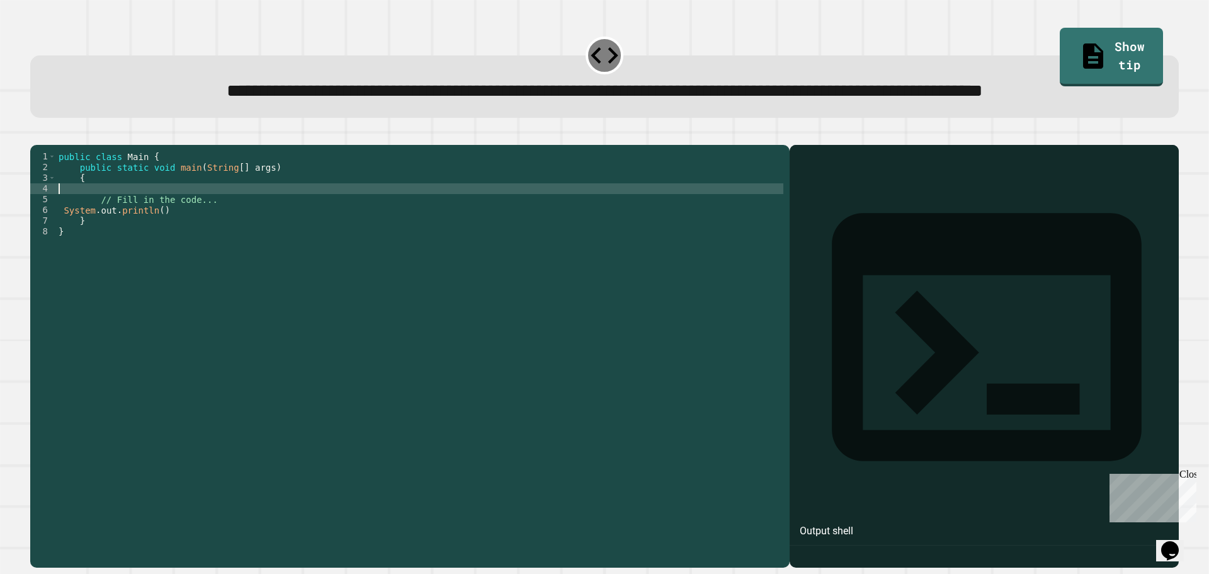
click at [128, 239] on div "public class Main { public static void main ( String [ ] args ) { // Fill in th…" at bounding box center [419, 327] width 727 height 353
type textarea "******"
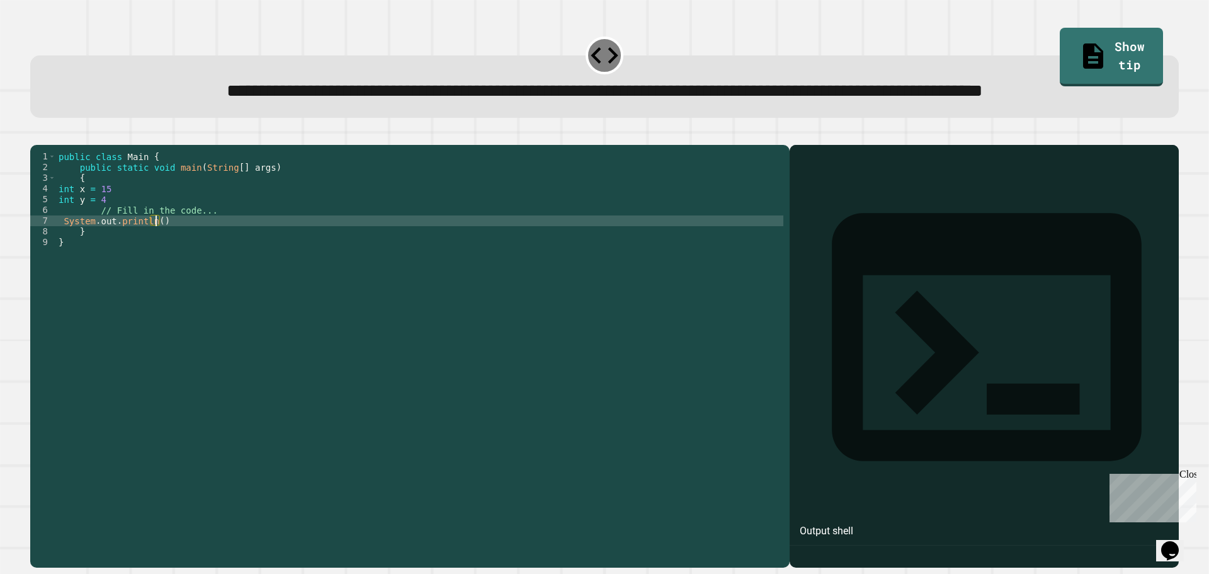
click at [156, 269] on div "public class Main { public static void main ( String [ ] args ) { int x = 15 in…" at bounding box center [419, 327] width 727 height 353
click at [37, 135] on button "button" at bounding box center [37, 135] width 0 height 0
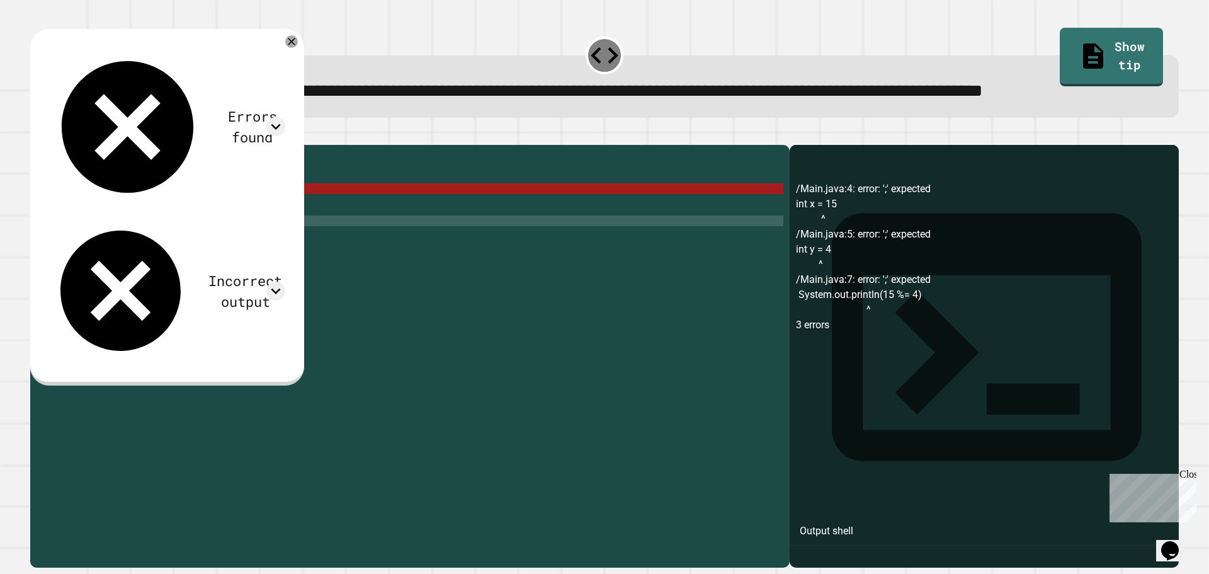
click at [163, 270] on div "public class Main { public static void main ( String [ ] args ) { int x = 15 in…" at bounding box center [419, 327] width 727 height 353
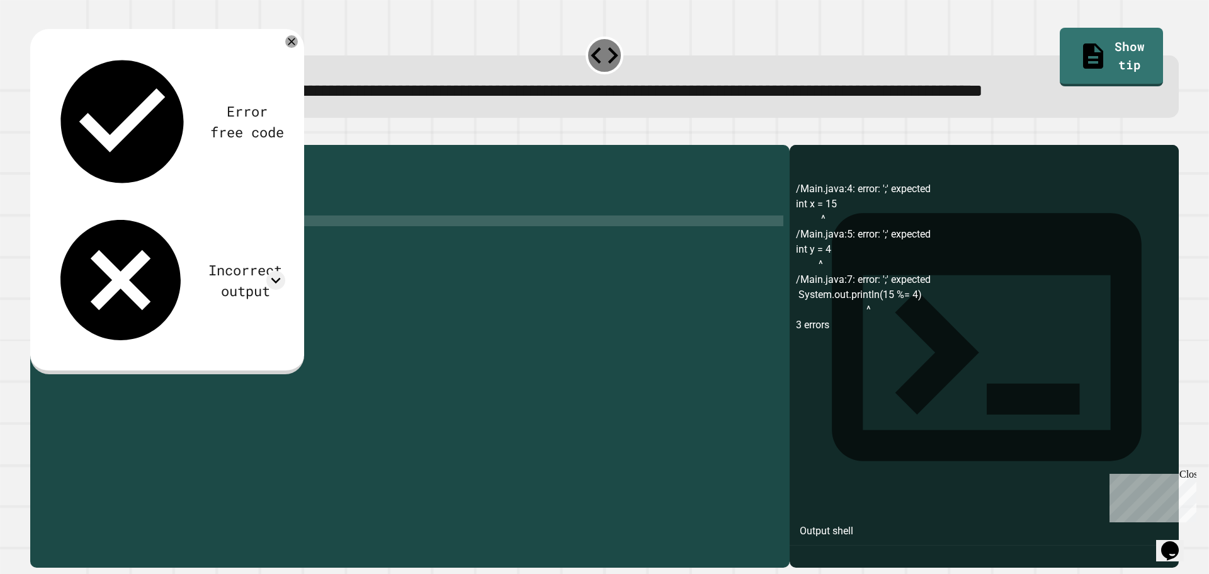
scroll to position [0, 7]
click at [185, 269] on div "public class Main { public static void main ( String [ ] args ) { int x = 15 in…" at bounding box center [419, 327] width 727 height 353
click at [37, 135] on icon "button" at bounding box center [37, 135] width 0 height 0
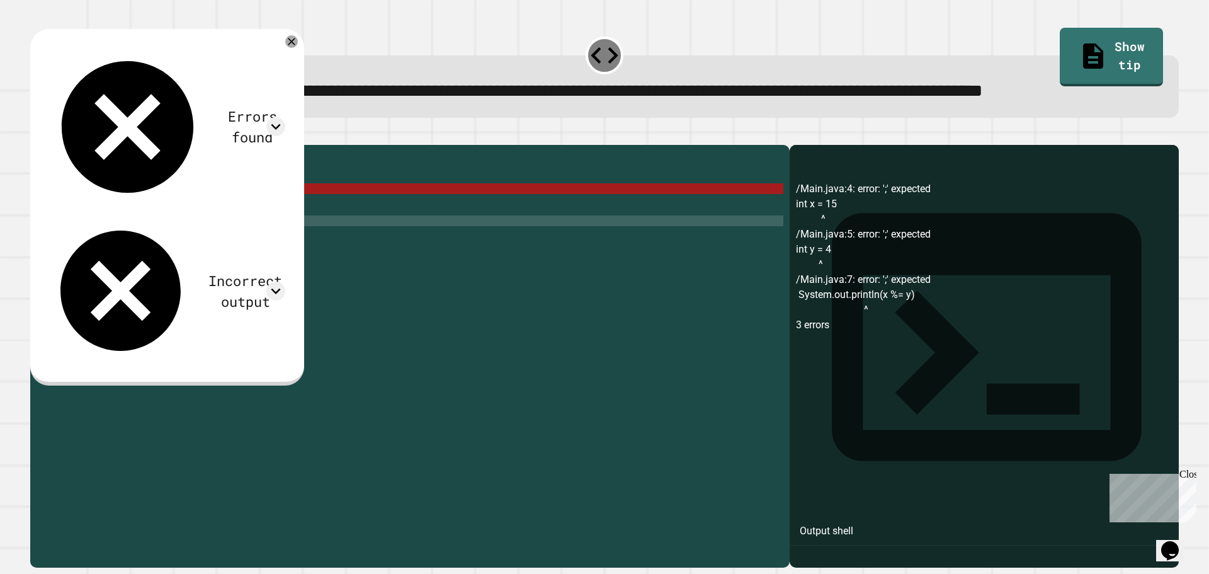
click at [112, 238] on div "public class Main { public static void main ( String [ ] args ) { int x = 15 in…" at bounding box center [419, 327] width 727 height 353
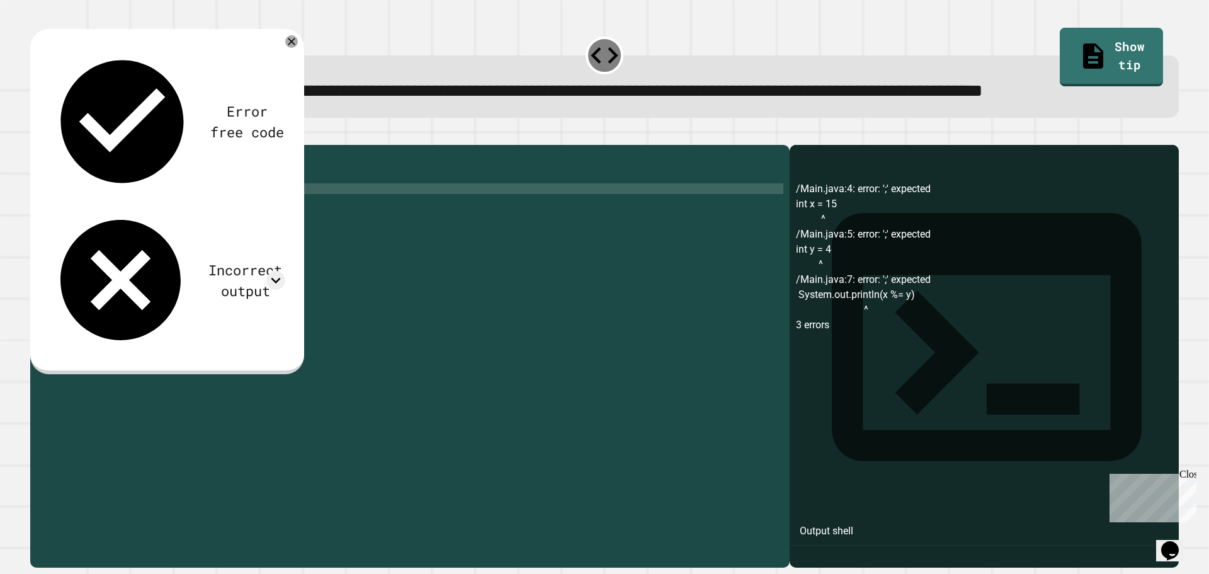
click at [122, 252] on div "public class Main { public static void main ( String [ ] args ) { int x = 15 ; …" at bounding box center [419, 327] width 727 height 353
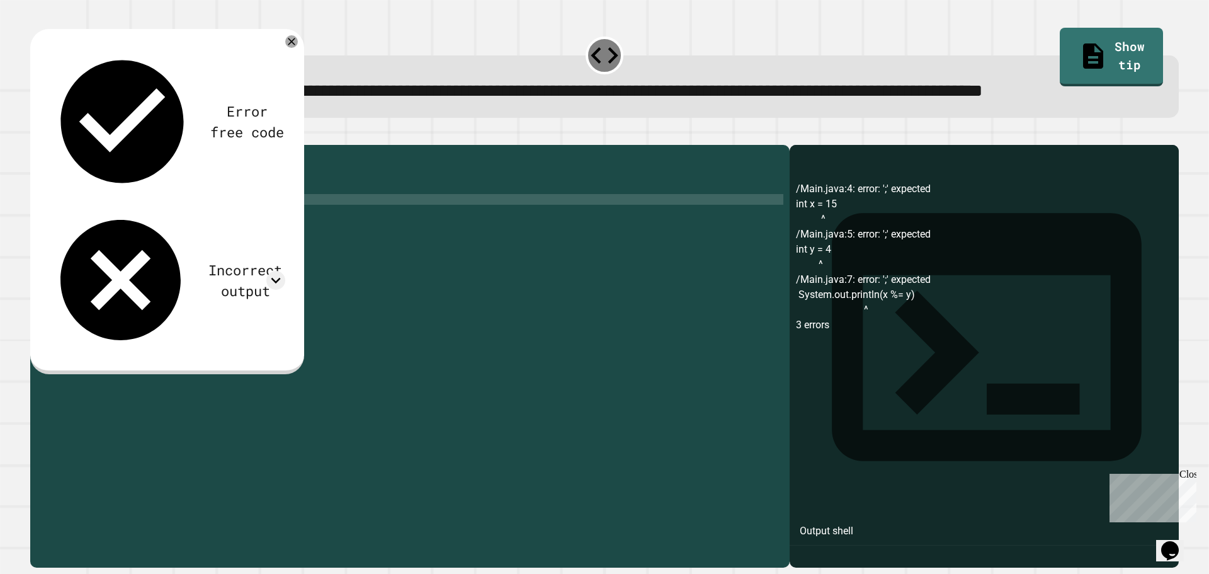
click at [227, 266] on div "public class Main { public static void main ( String [ ] args ) { int x = 15 ; …" at bounding box center [419, 327] width 727 height 353
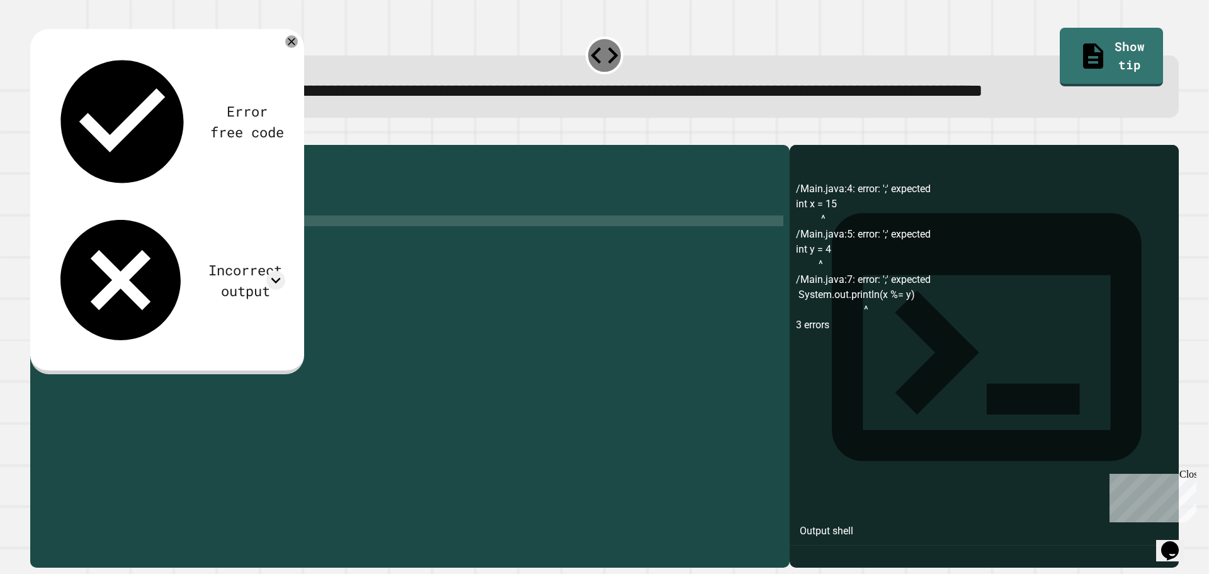
scroll to position [0, 9]
type textarea "**********"
click at [35, 145] on div at bounding box center [604, 137] width 1148 height 15
click at [37, 135] on icon "button" at bounding box center [37, 135] width 0 height 0
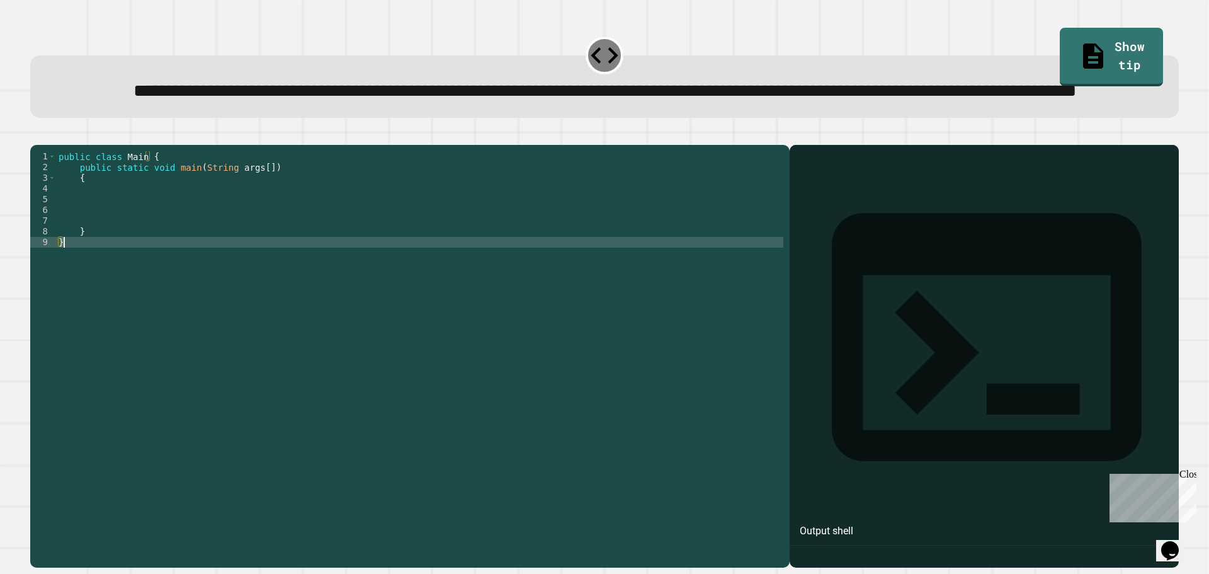
click at [225, 288] on div "public class Main { public static void main ( String args [ ]) { } }" at bounding box center [419, 327] width 727 height 353
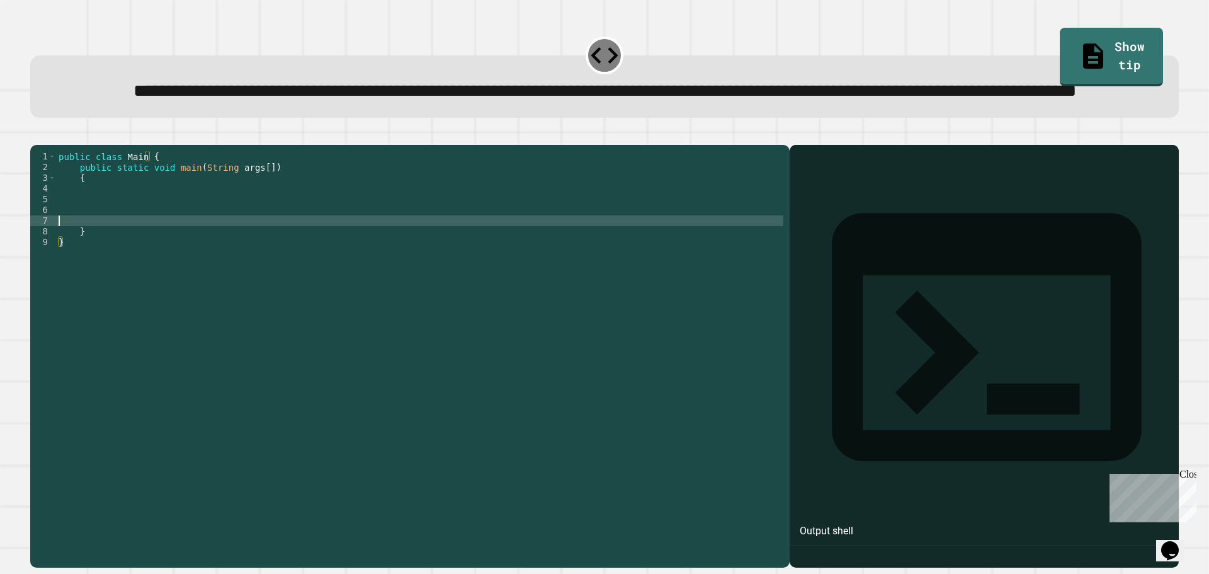
click at [111, 268] on div "public class Main { public static void main ( String args [ ]) { } }" at bounding box center [419, 327] width 727 height 353
click at [110, 260] on div "public class Main { public static void main ( String args [ ]) { } }" at bounding box center [419, 327] width 727 height 353
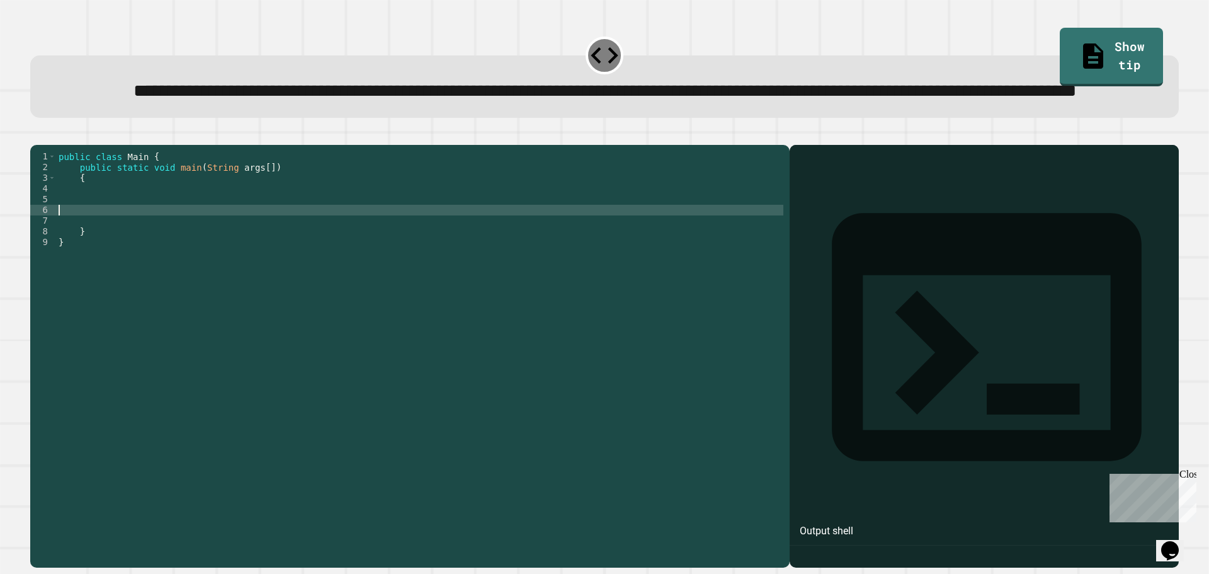
paste textarea "**********"
type textarea "**********"
click at [117, 239] on div "public class Main { public static void main ( String args [ ]) { System . out .…" at bounding box center [419, 327] width 727 height 353
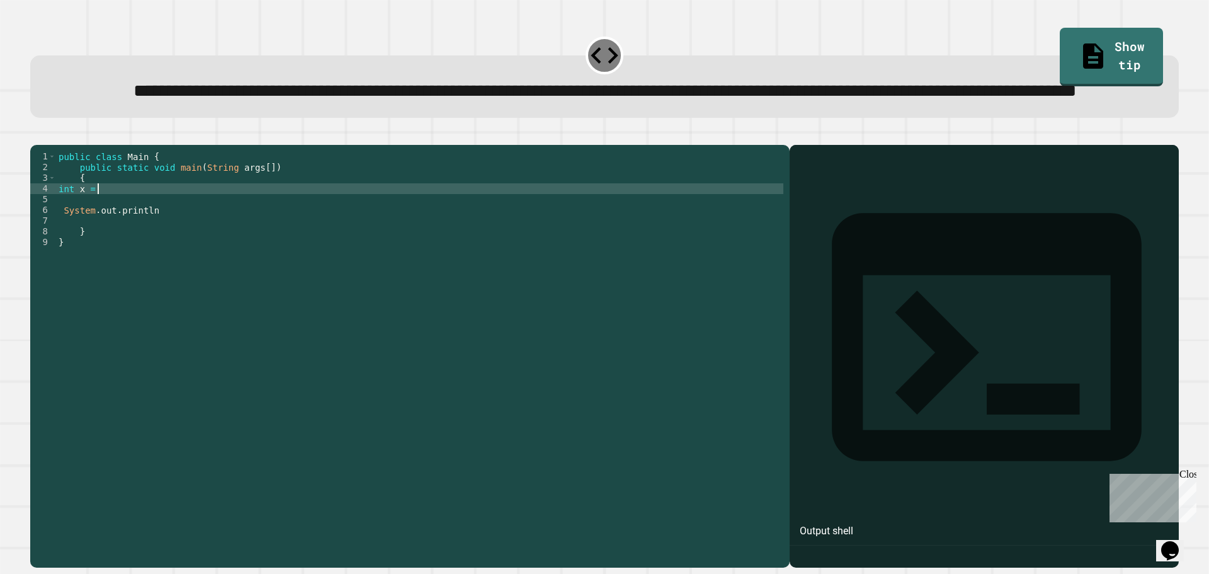
scroll to position [0, 2]
type textarea "**********"
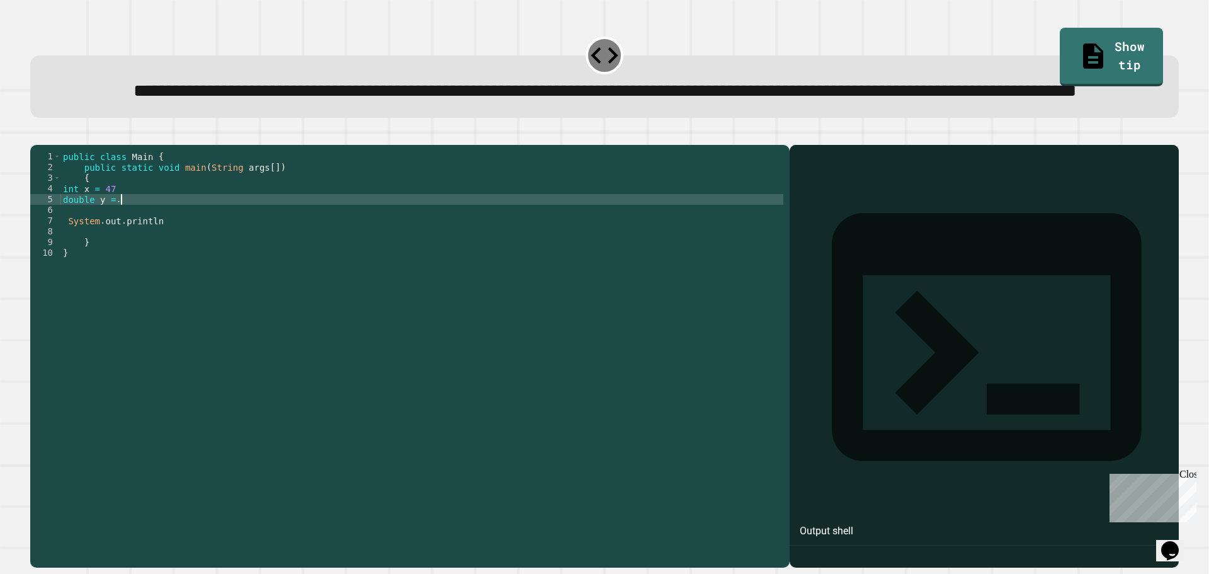
scroll to position [0, 4]
click at [162, 270] on div "public class Main { public static void main ( String args [ ]) { int x = 47 dou…" at bounding box center [421, 327] width 723 height 353
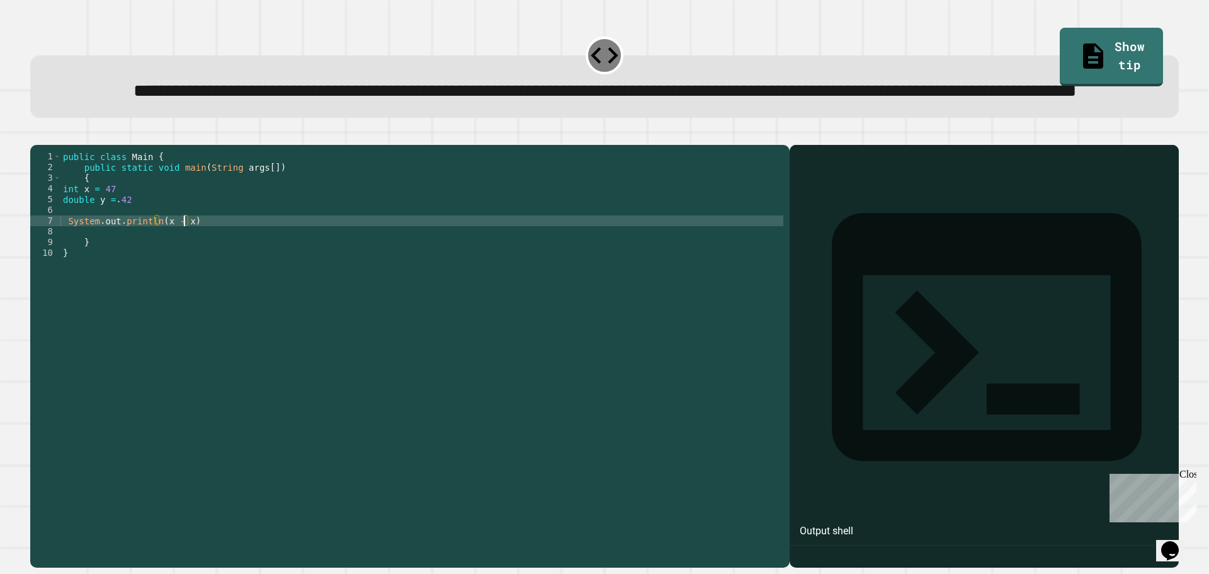
scroll to position [0, 8]
click at [37, 135] on icon "button" at bounding box center [37, 135] width 0 height 0
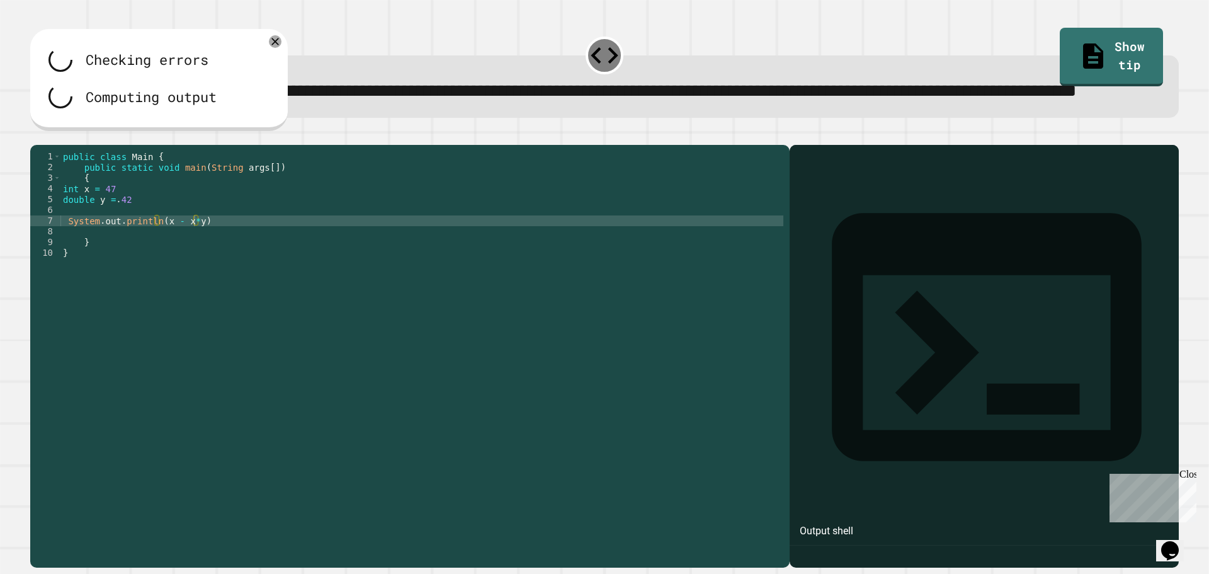
scroll to position [0, 3]
click at [133, 240] on div "public class Main { public static void main ( String args [ ]) { int x = 47 dou…" at bounding box center [421, 327] width 723 height 353
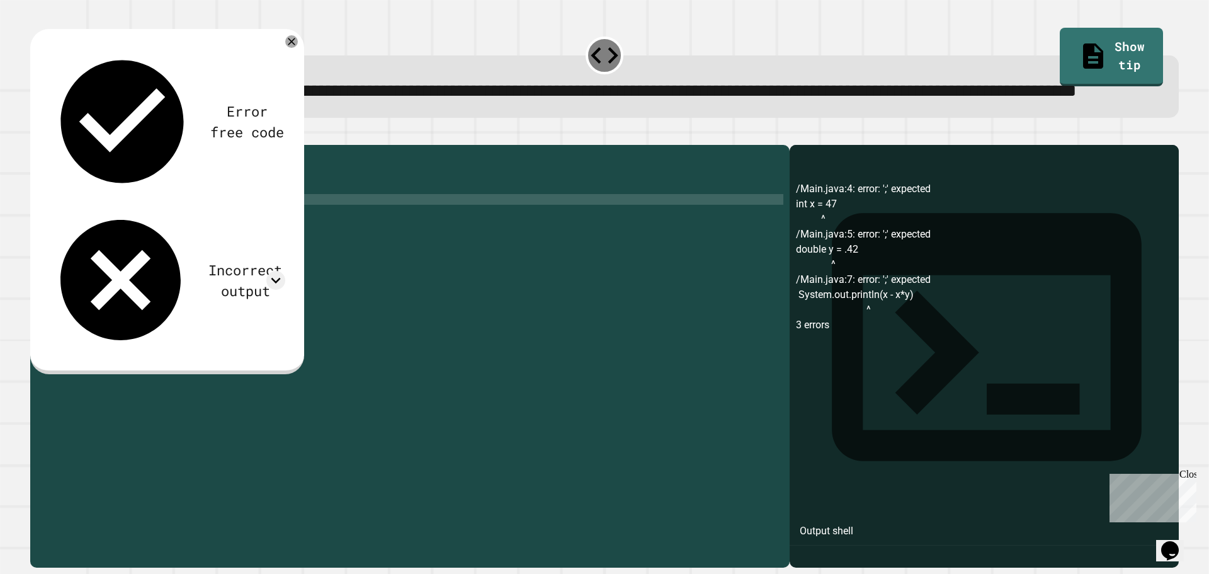
click at [147, 242] on div "public class Main { public static void main ( String args [ ]) { int x = 47 ; d…" at bounding box center [421, 327] width 723 height 353
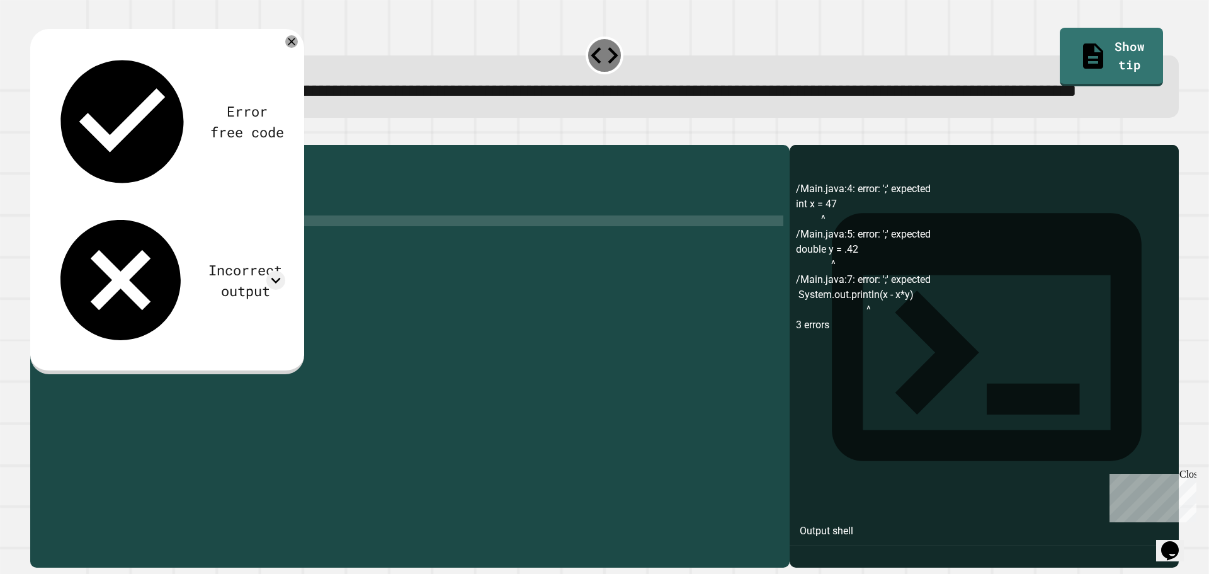
click at [212, 269] on div "public class Main { public static void main ( String args [ ]) { int x = 47 ; d…" at bounding box center [421, 327] width 723 height 353
type textarea "**********"
click at [37, 135] on button "button" at bounding box center [37, 135] width 0 height 0
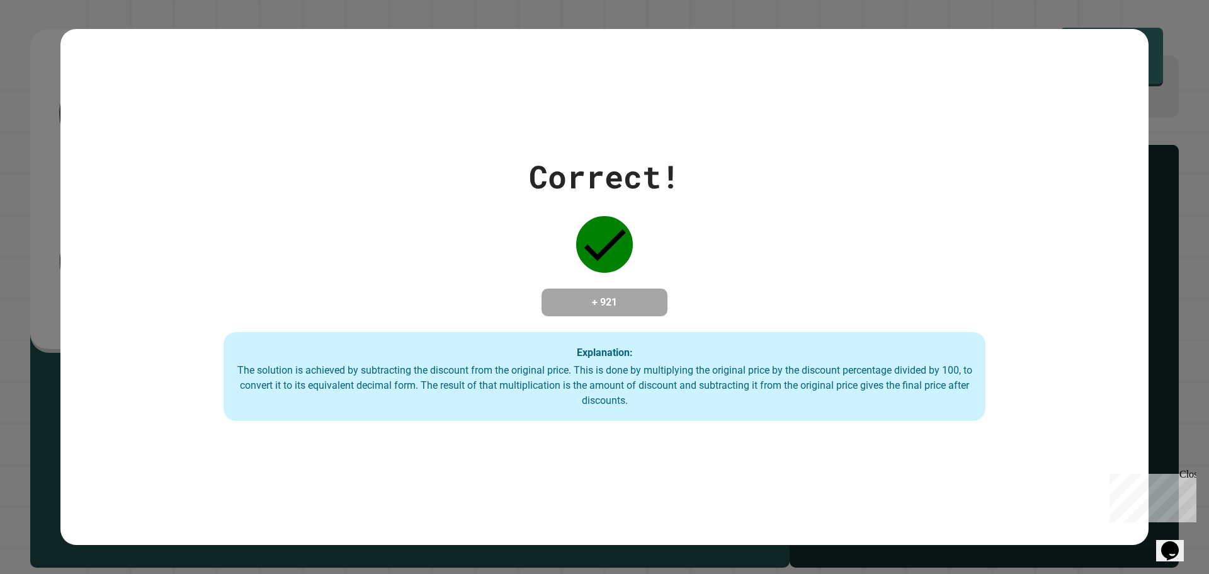
click at [1191, 475] on div "Close" at bounding box center [1187, 476] width 16 height 16
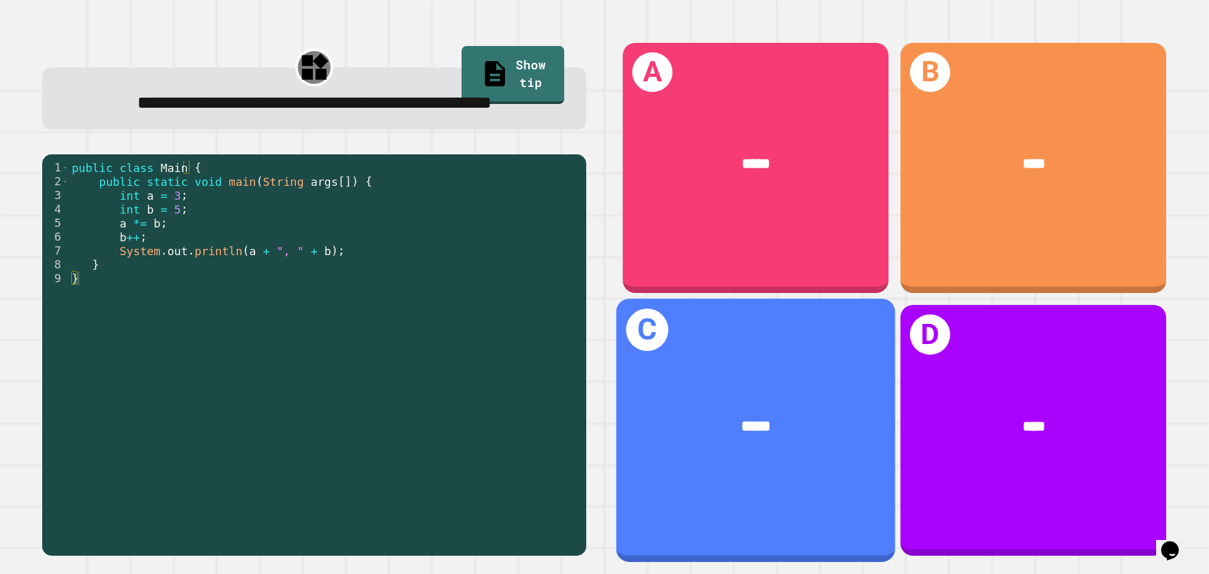
click at [789, 388] on div "*****" at bounding box center [755, 427] width 279 height 84
